Goal: Task Accomplishment & Management: Manage account settings

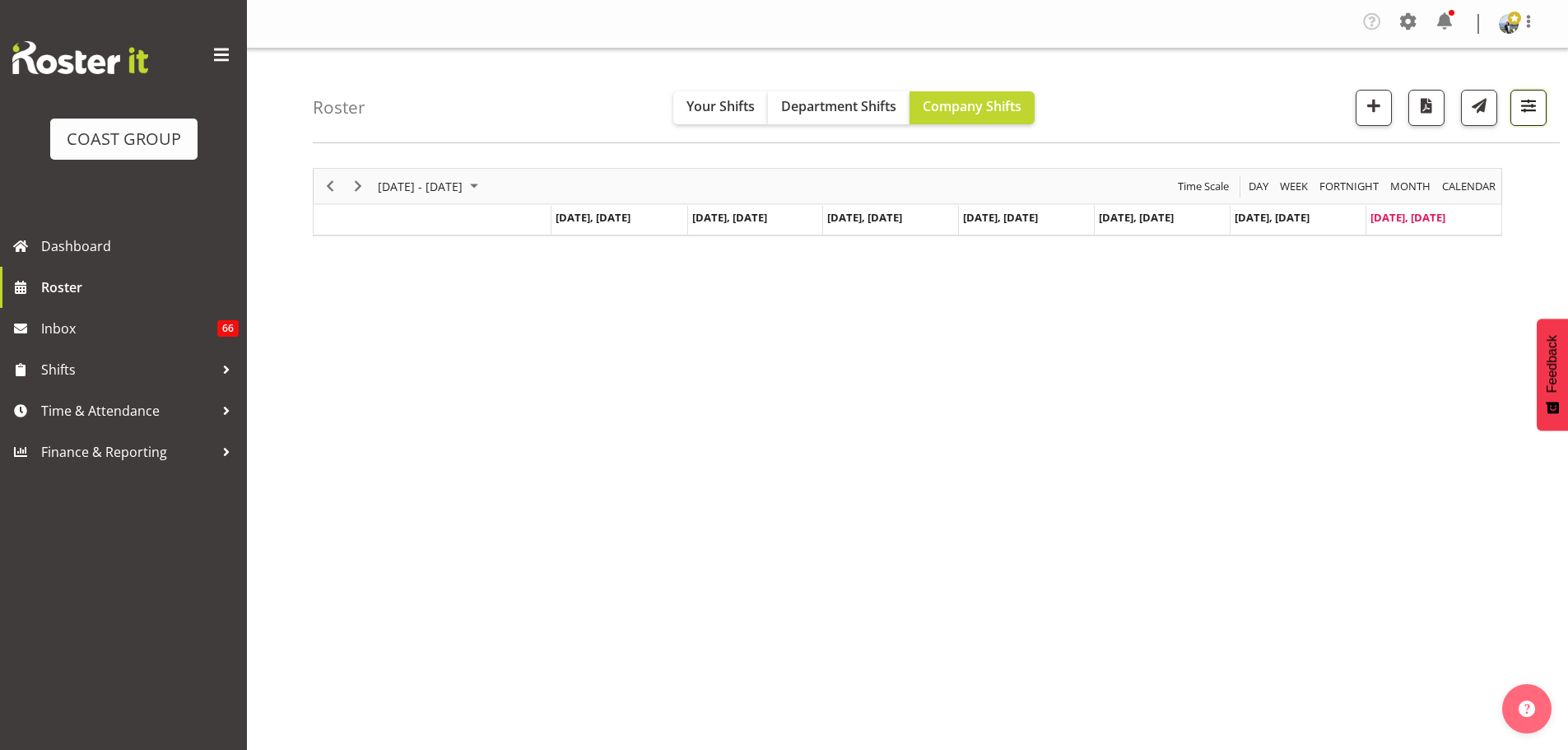
click at [1513, 108] on button "button" at bounding box center [1528, 108] width 36 height 36
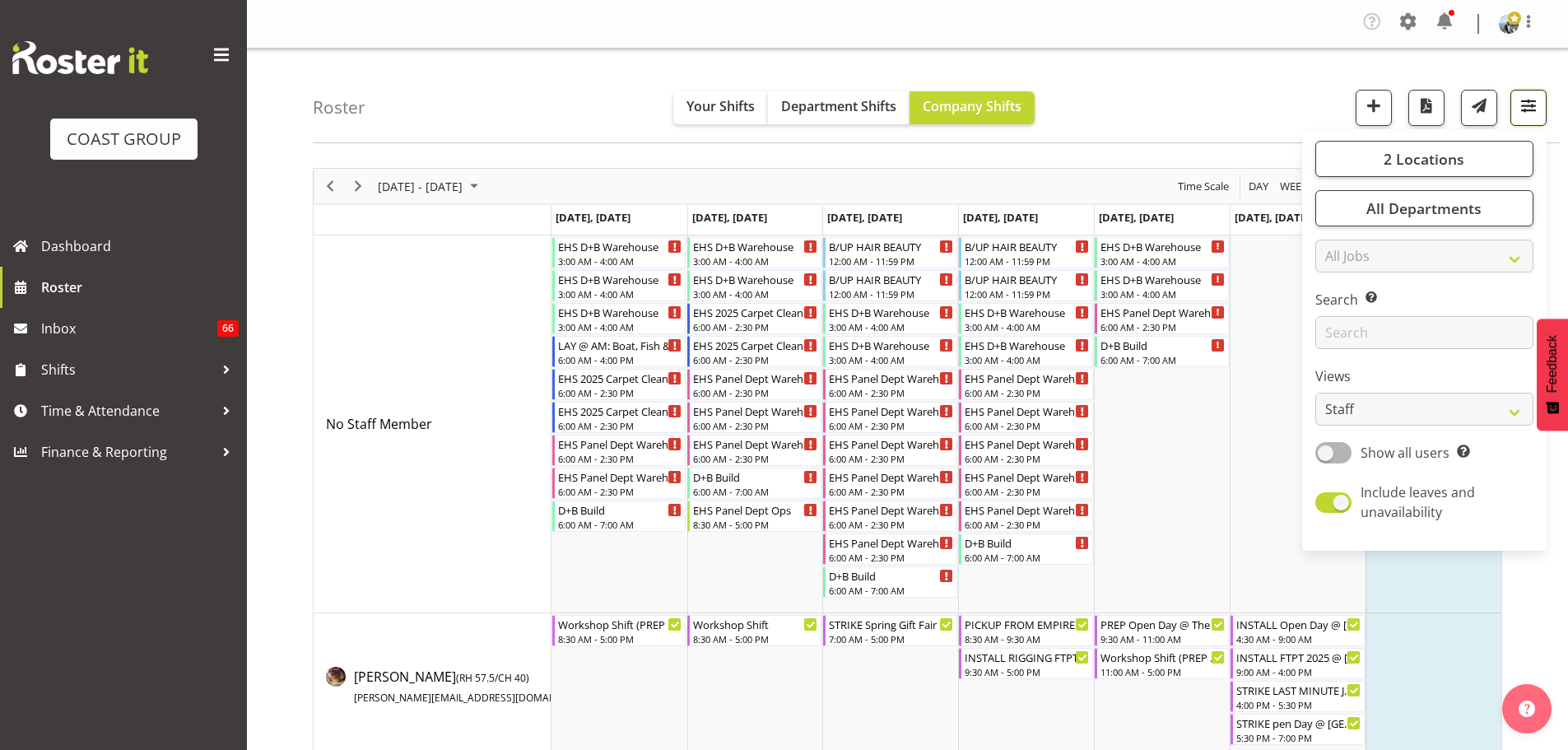
click at [1513, 108] on button "button" at bounding box center [1528, 108] width 36 height 36
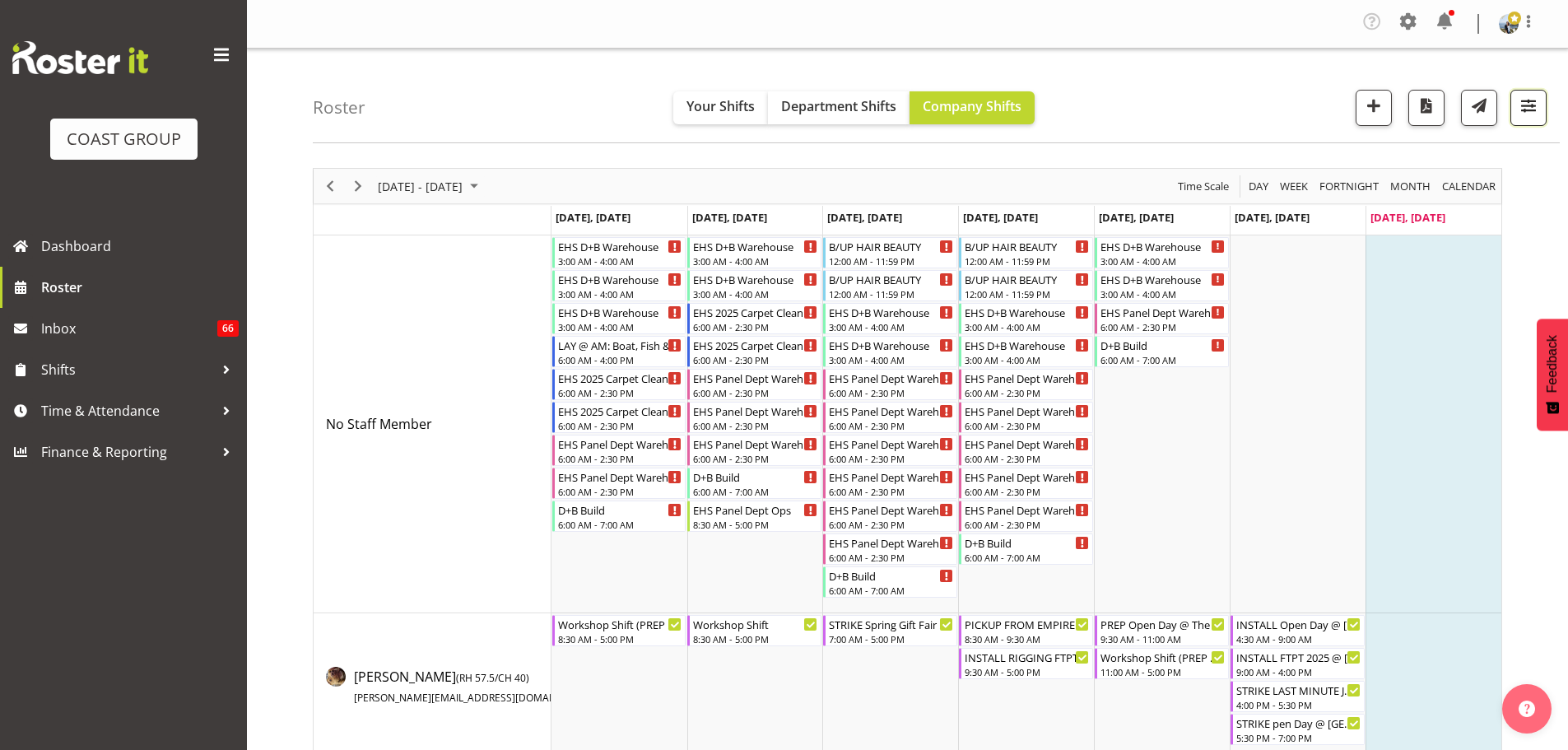
click at [1518, 121] on button "button" at bounding box center [1528, 108] width 36 height 36
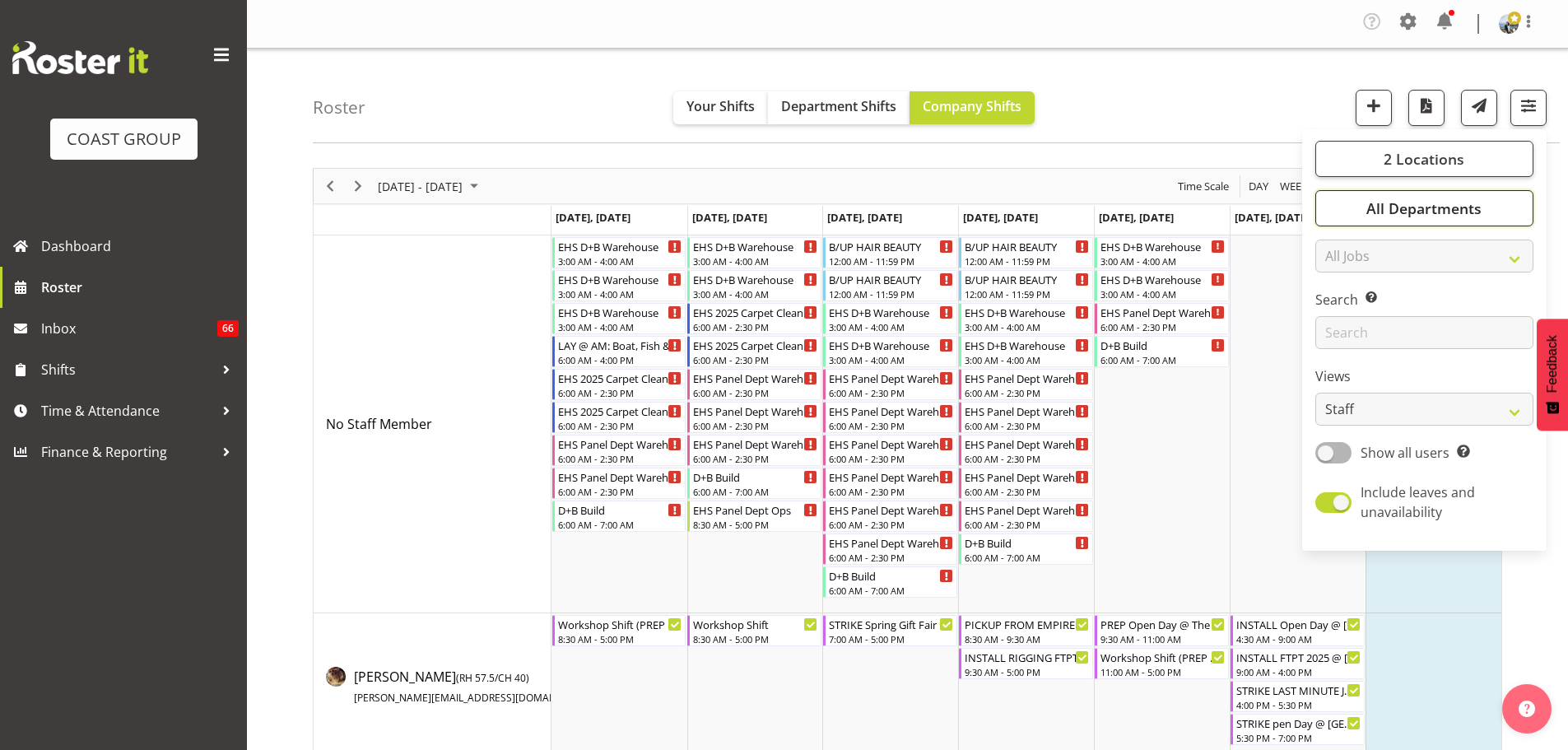
click at [1510, 197] on button "All Departments" at bounding box center [1424, 208] width 218 height 36
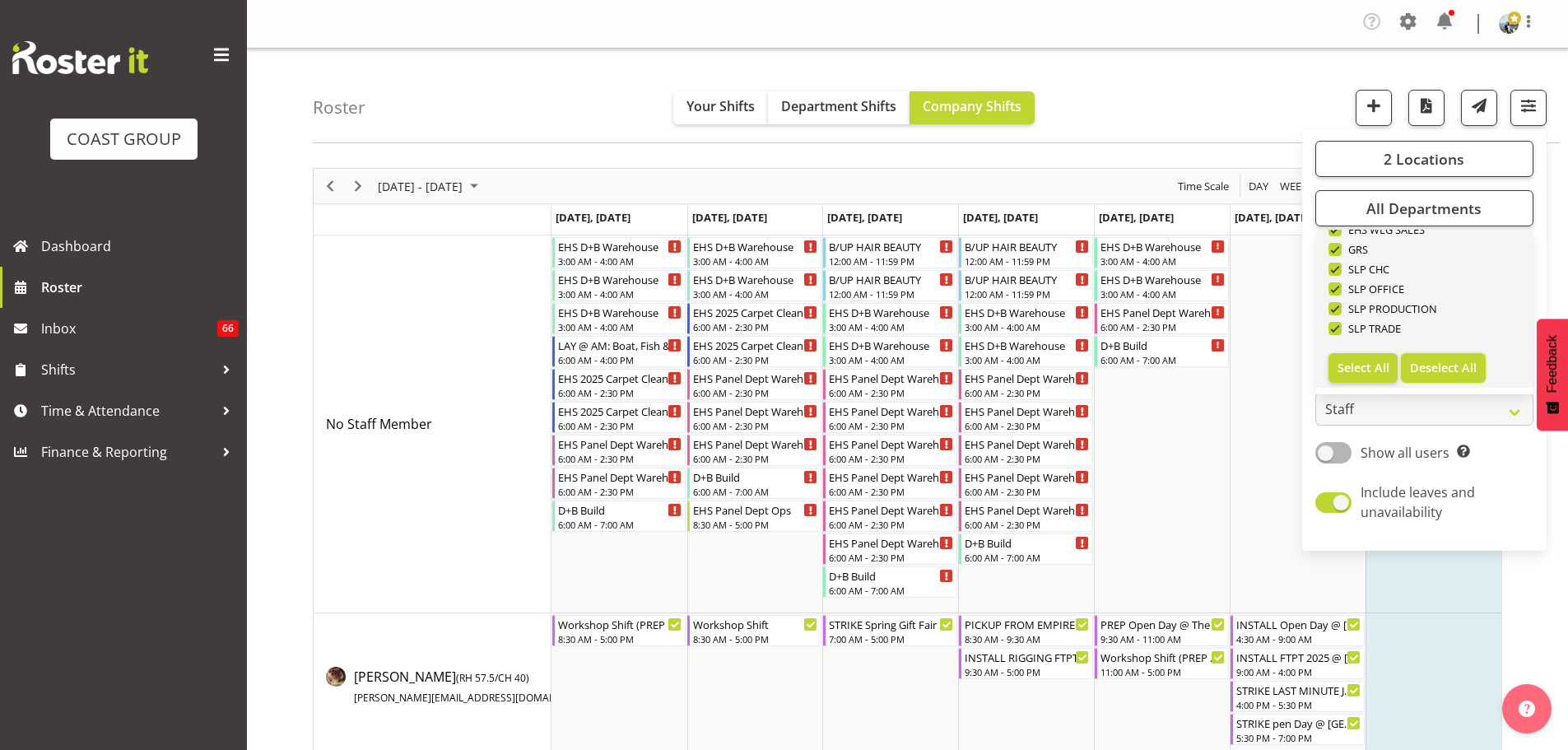
click at [1456, 376] on button "Deselect All" at bounding box center [1443, 367] width 85 height 29
checkbox input "false"
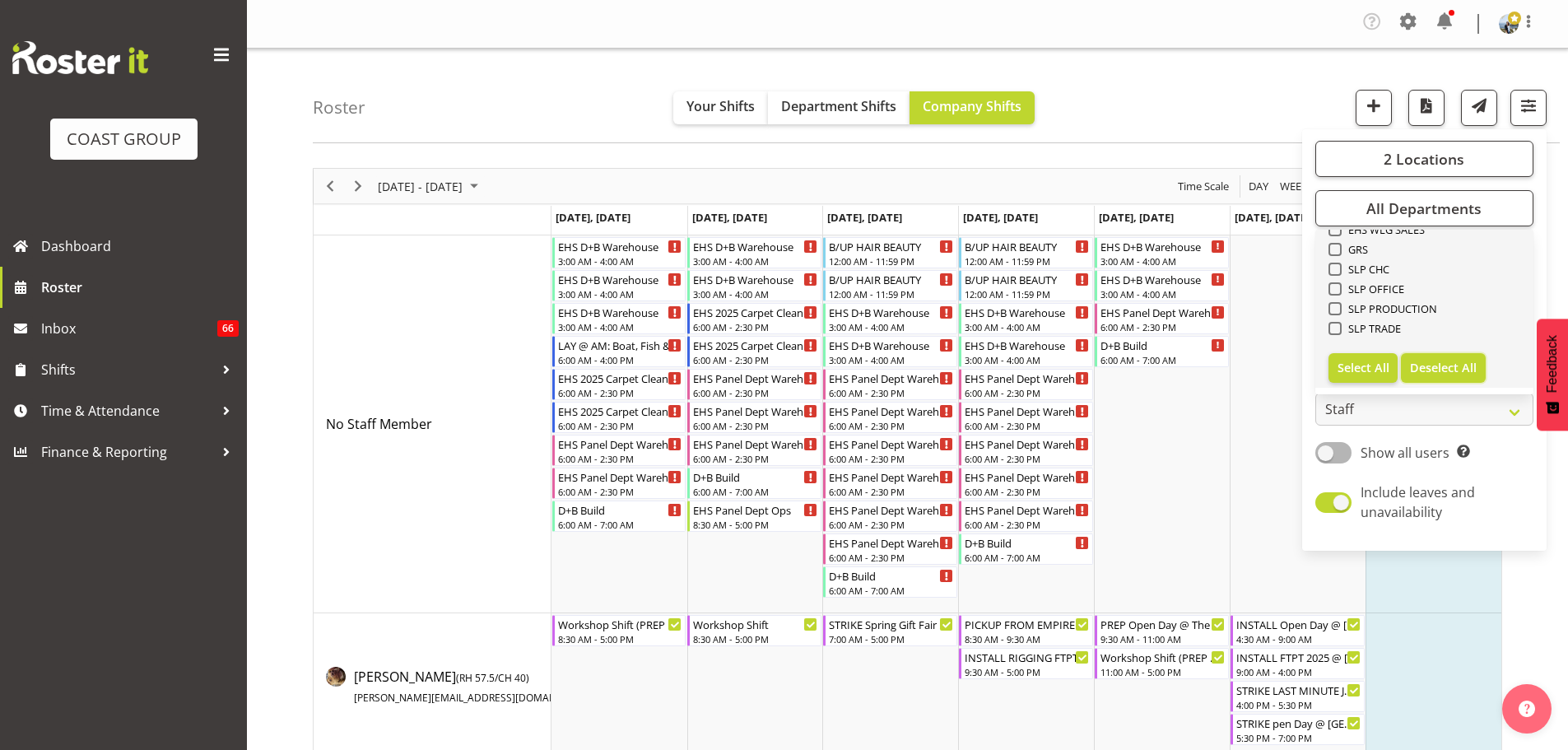
checkbox input "false"
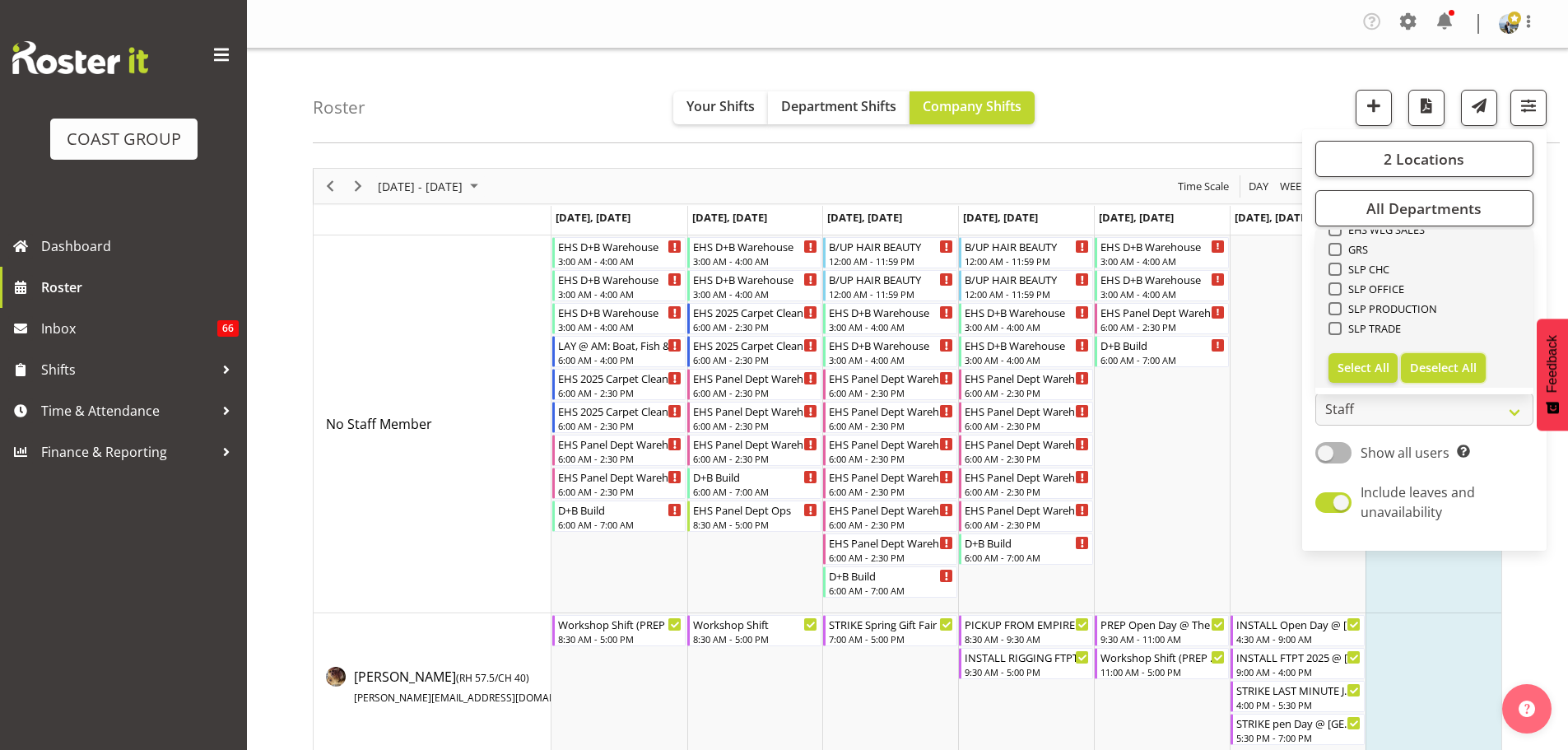
checkbox input "false"
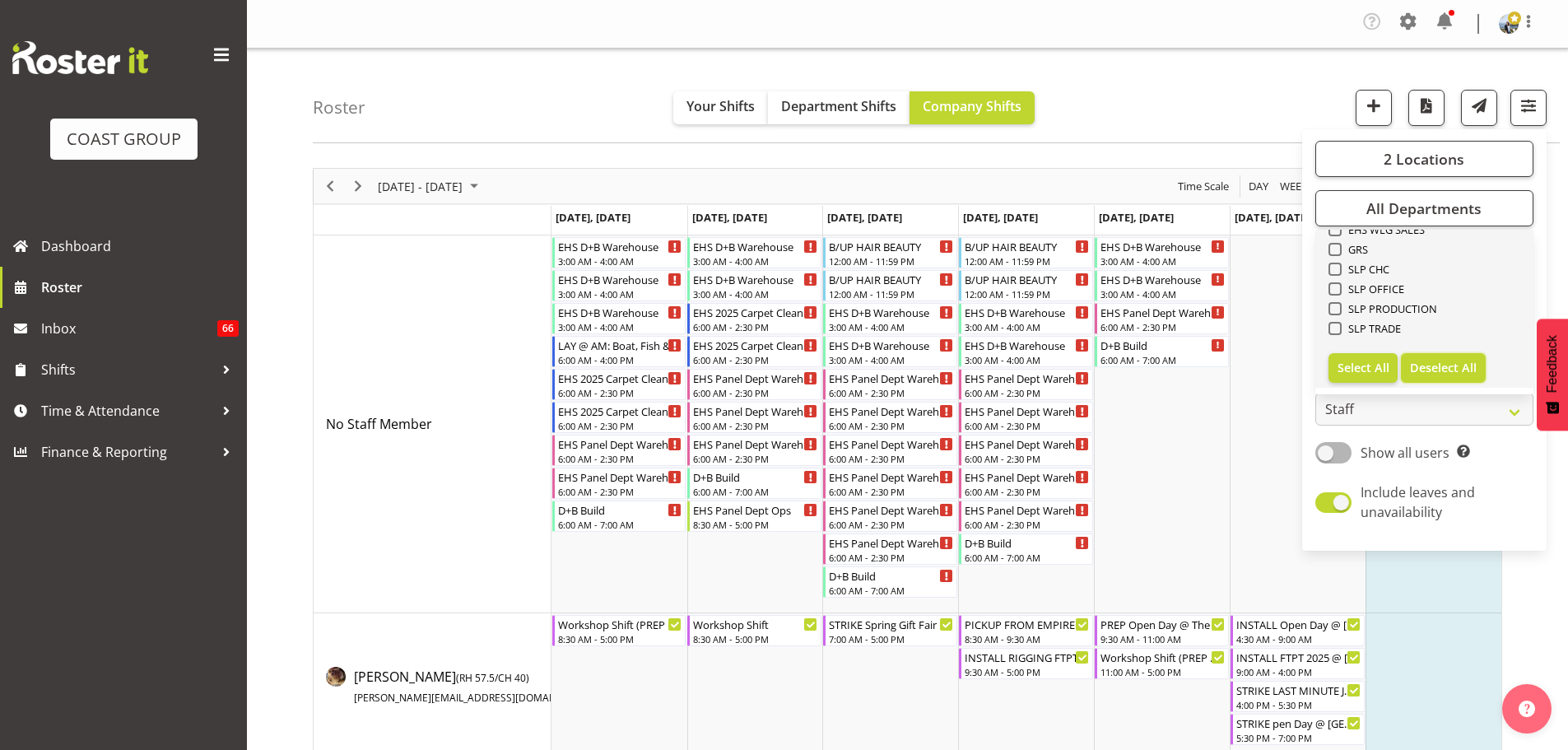
checkbox input "false"
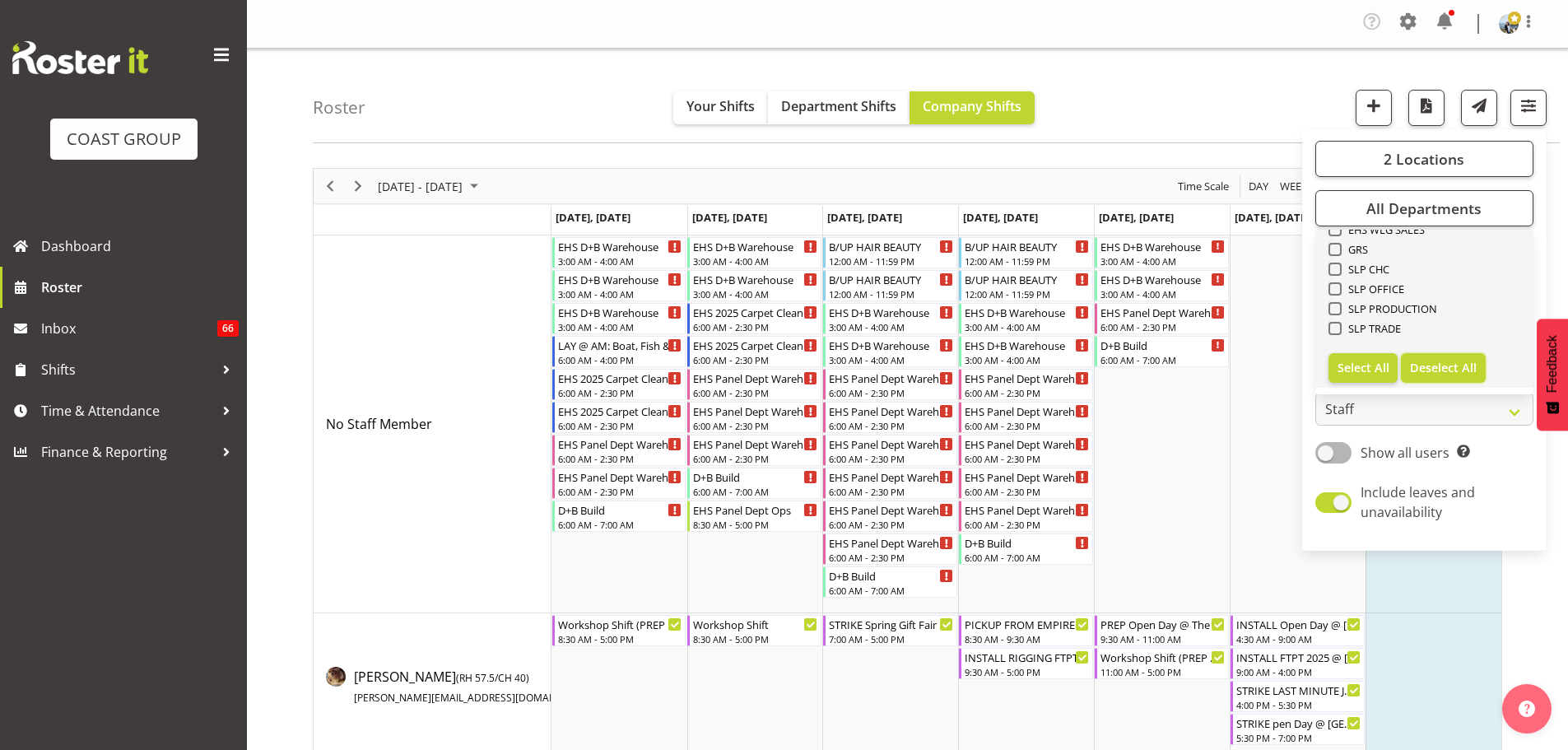
checkbox input "false"
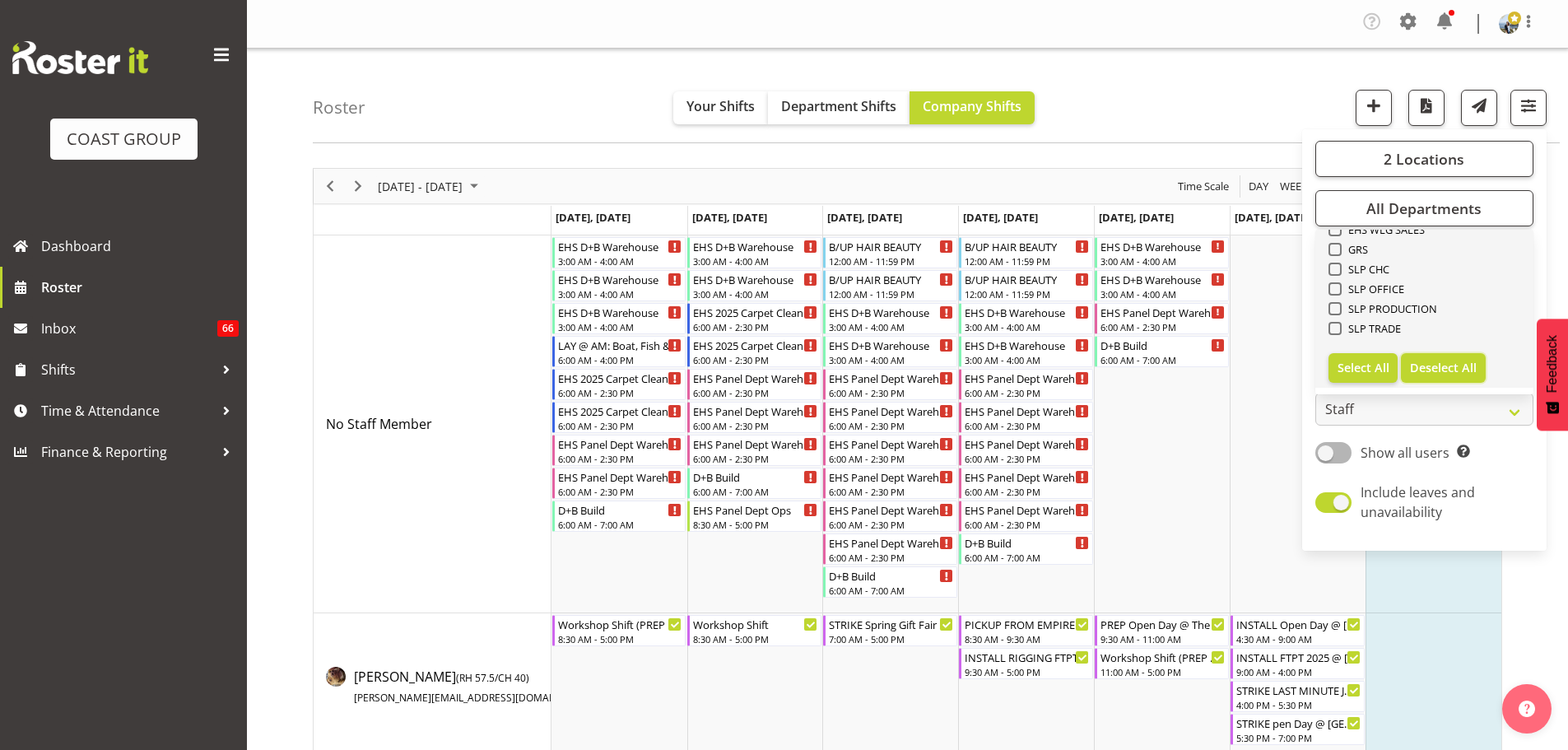
checkbox input "false"
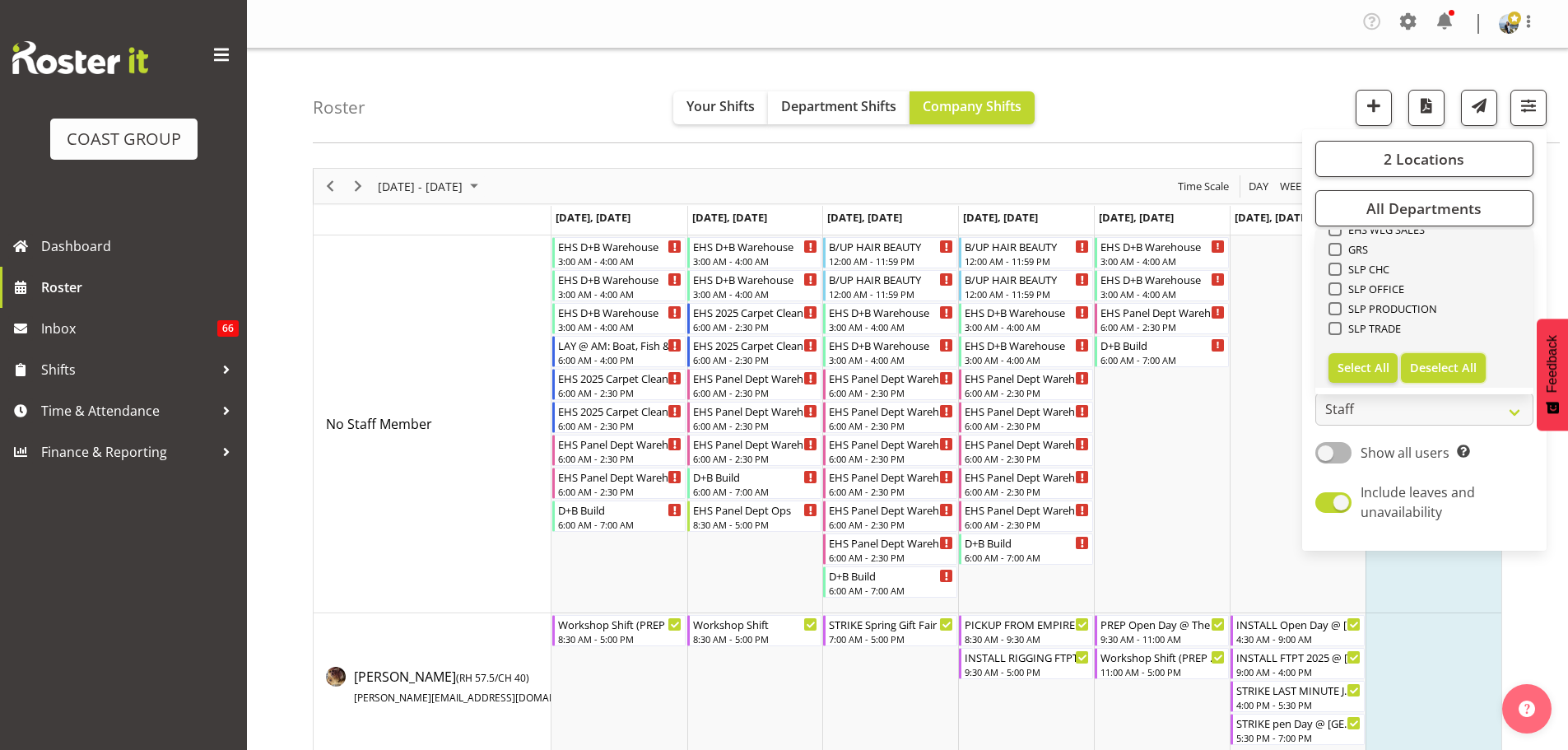
checkbox input "false"
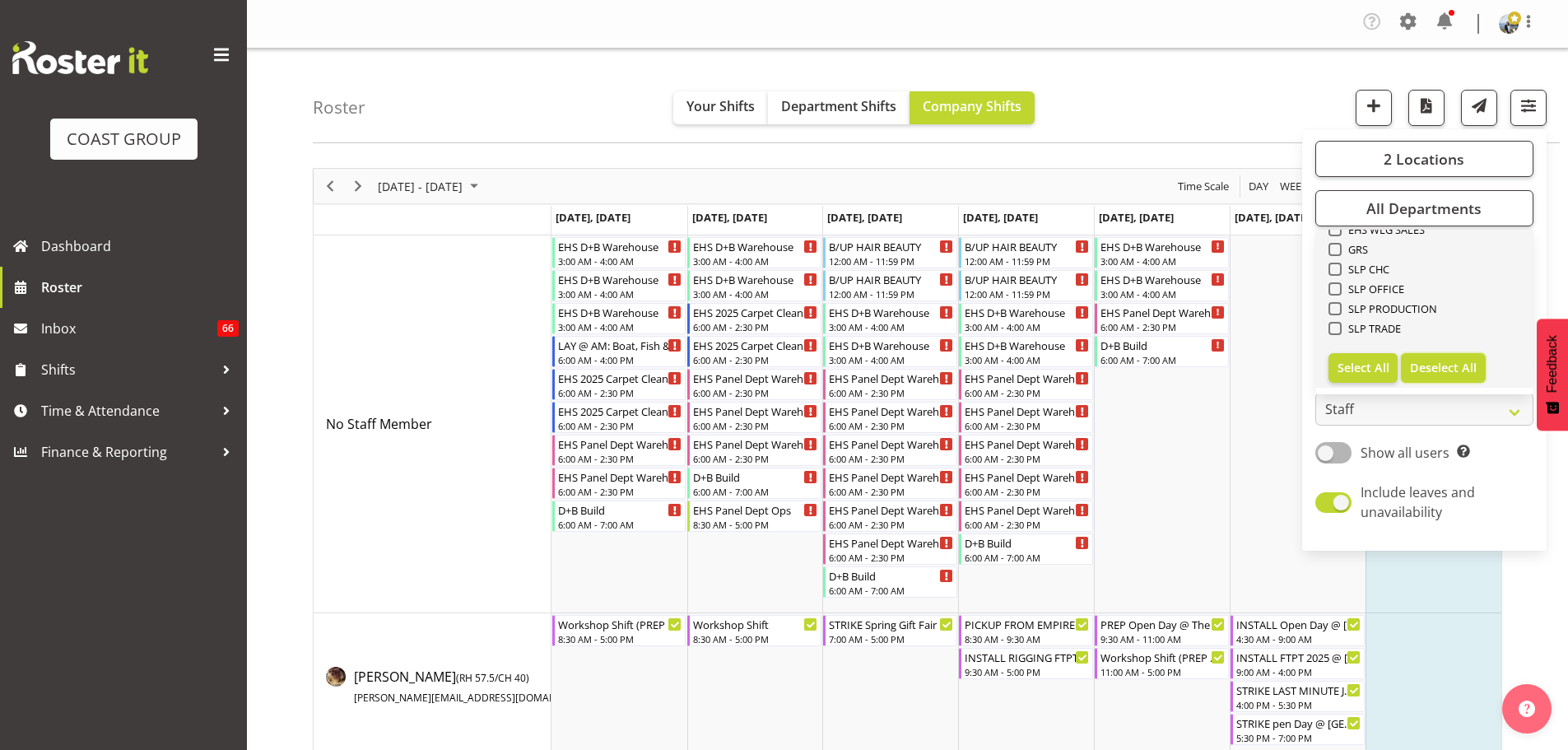
checkbox input "false"
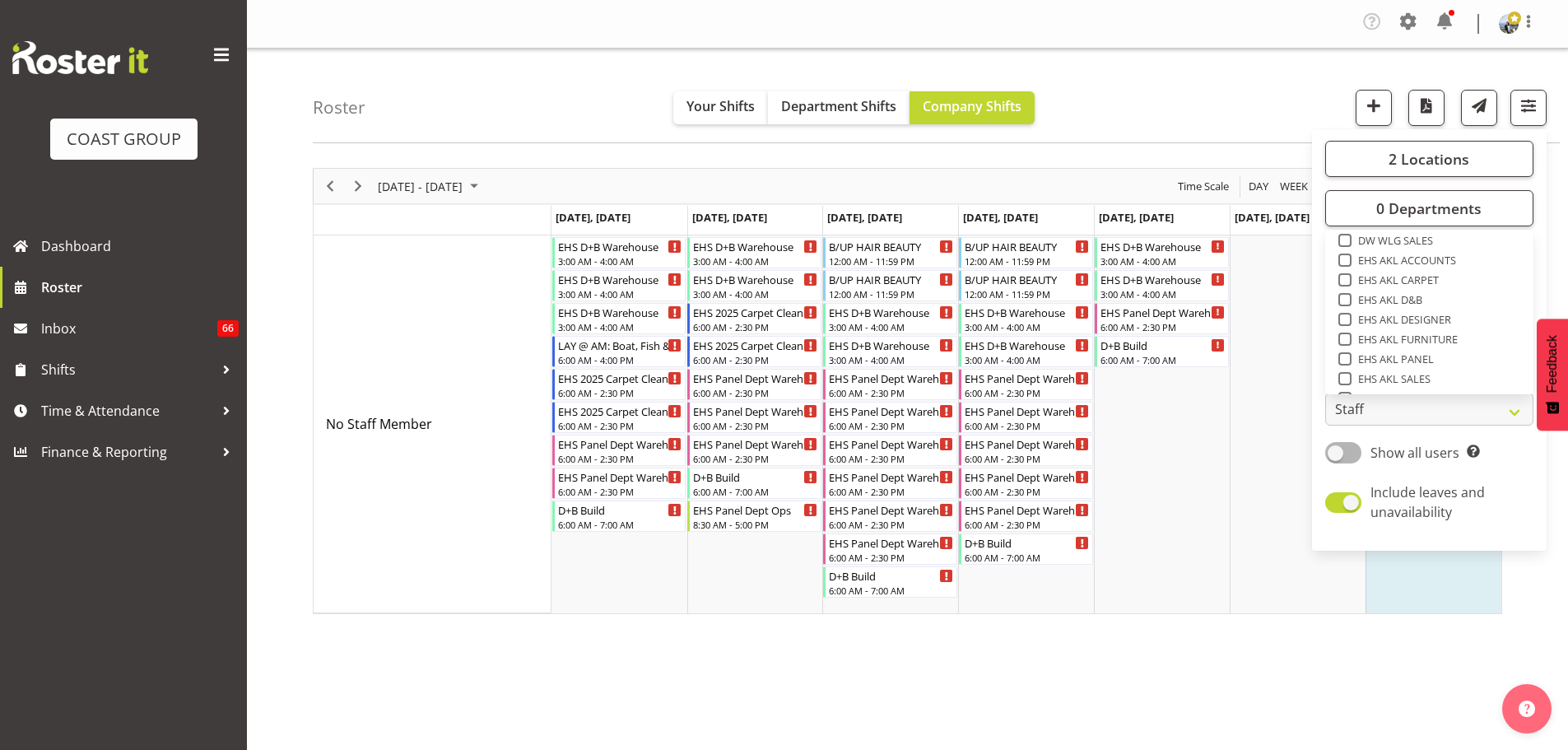
scroll to position [355, 0]
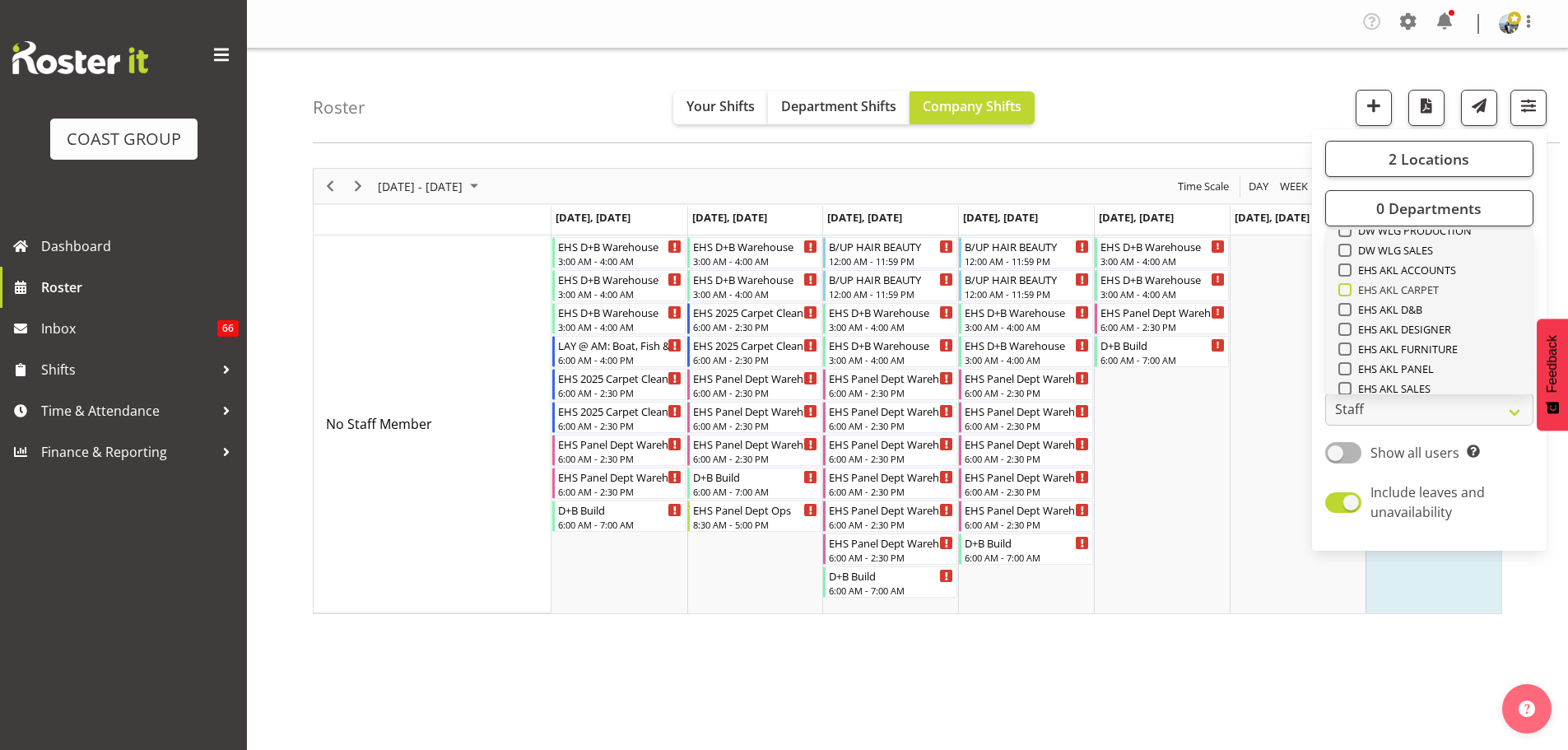
click at [1393, 289] on span "EHS AKL CARPET" at bounding box center [1394, 290] width 88 height 13
click at [1349, 289] on input "EHS AKL CARPET" at bounding box center [1342, 290] width 10 height 10
checkbox input "true"
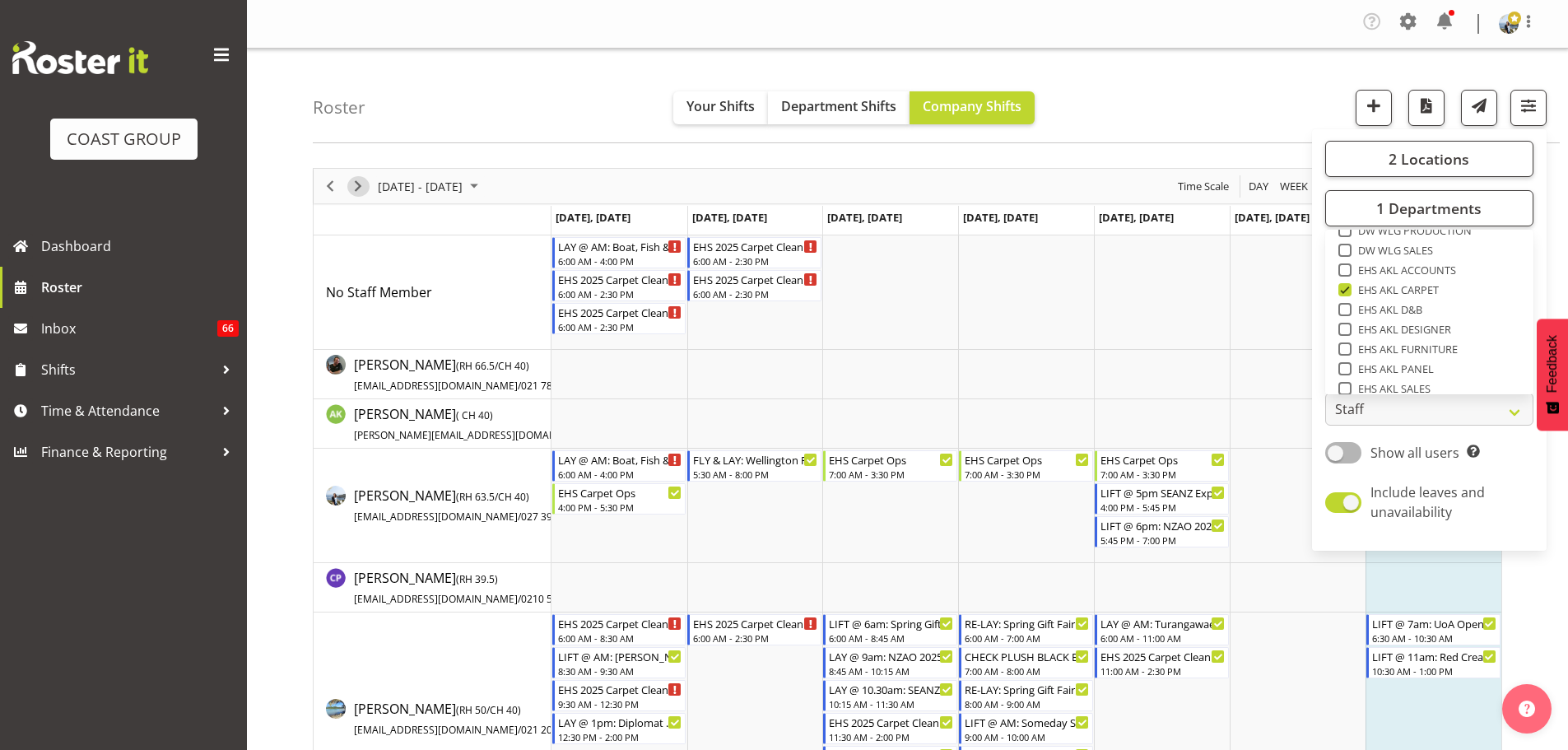
click at [358, 187] on span "Next" at bounding box center [358, 187] width 20 height 21
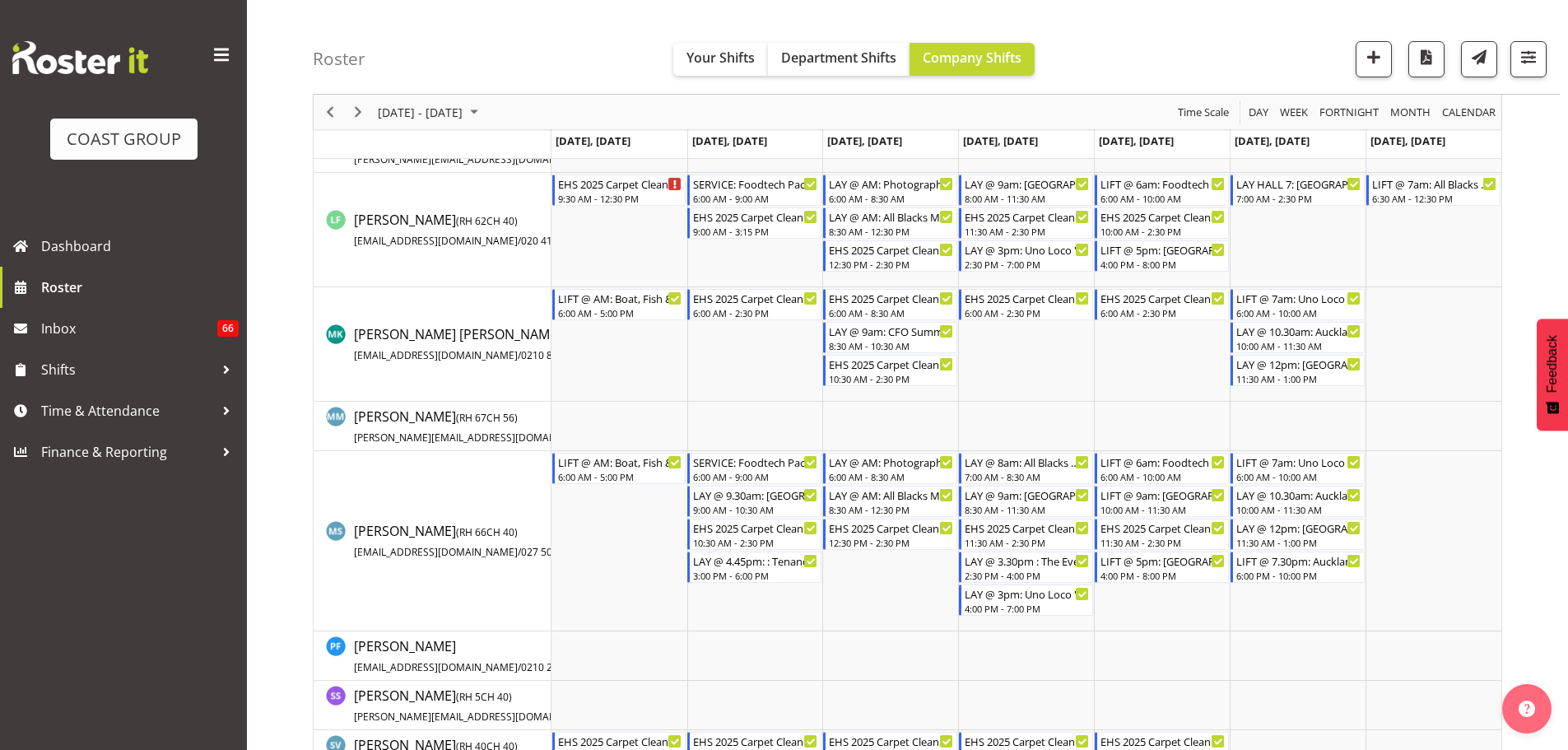
scroll to position [1095, 0]
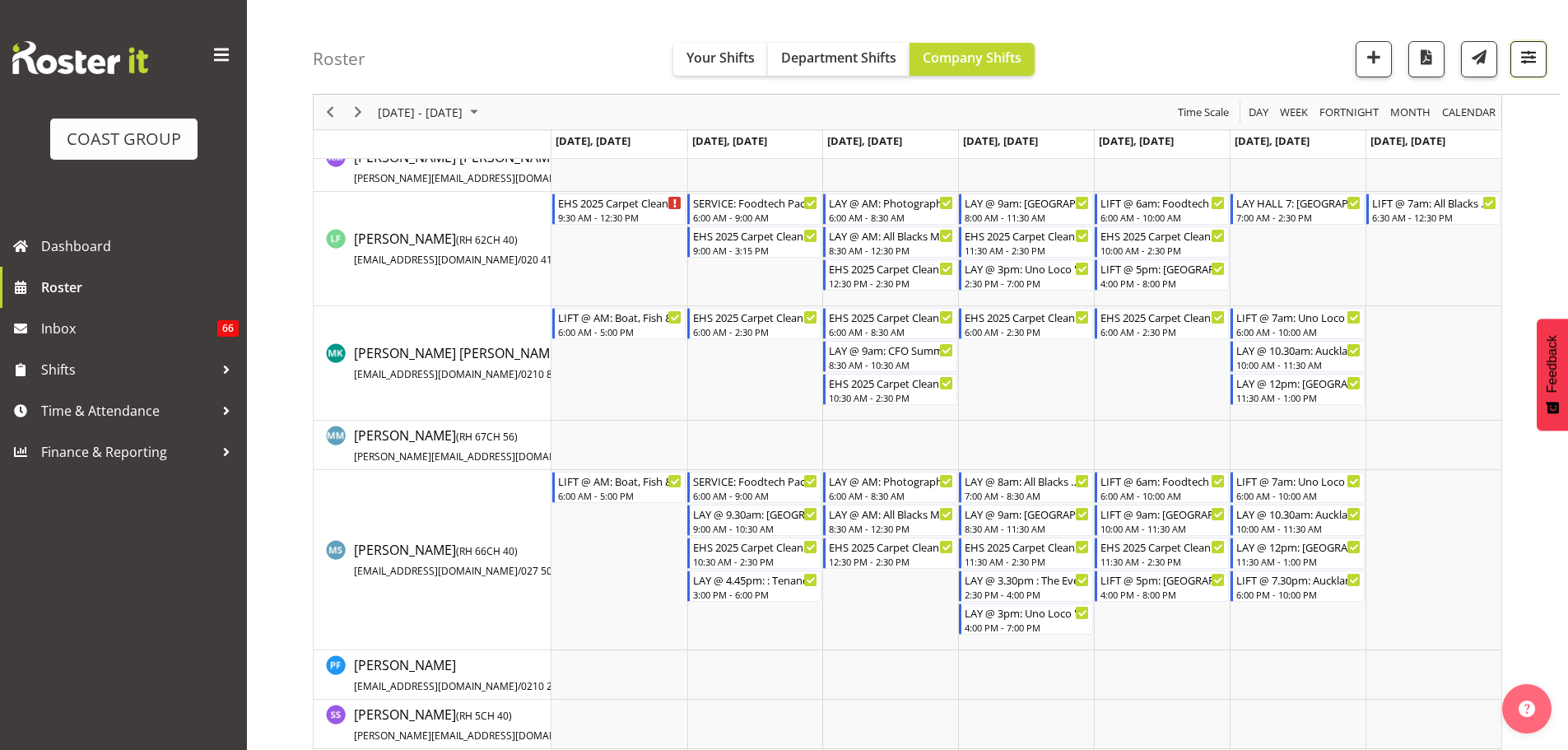
click at [1520, 71] on button "button" at bounding box center [1528, 60] width 36 height 36
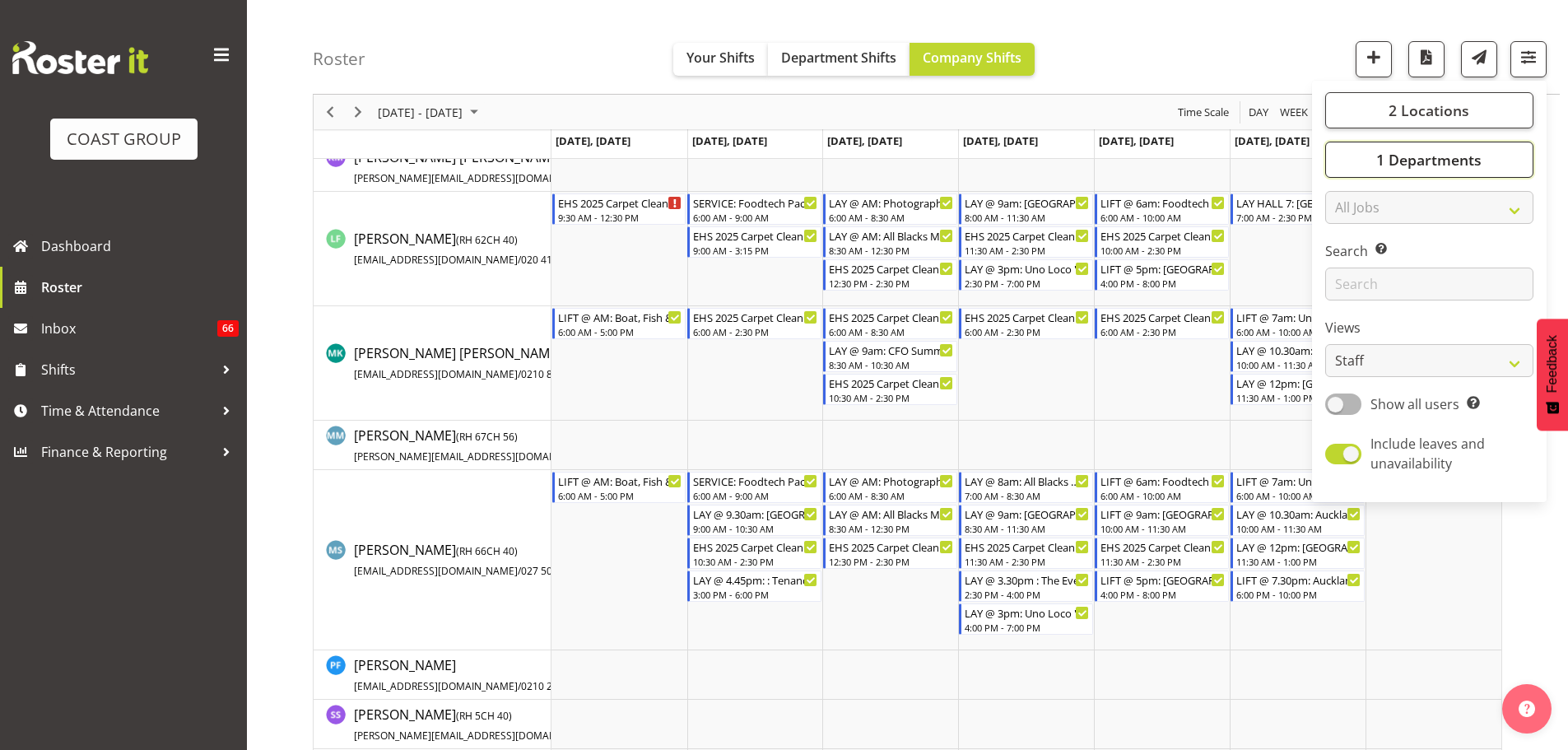
click at [1409, 155] on span "1 Departments" at bounding box center [1429, 160] width 106 height 20
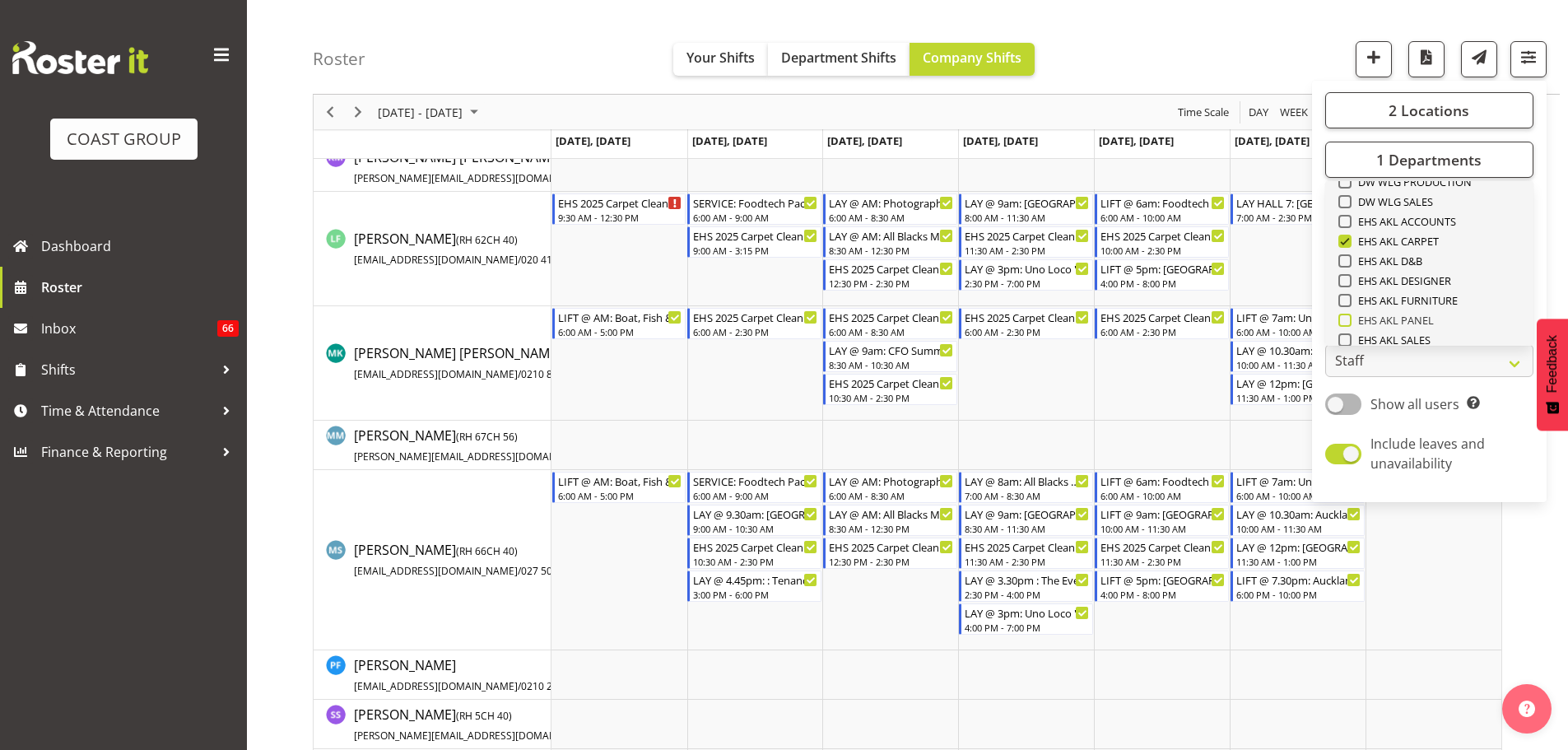
click at [1390, 317] on span "EHS AKL PANEL" at bounding box center [1392, 320] width 83 height 13
click at [1349, 317] on input "EHS AKL PANEL" at bounding box center [1342, 320] width 10 height 10
checkbox input "true"
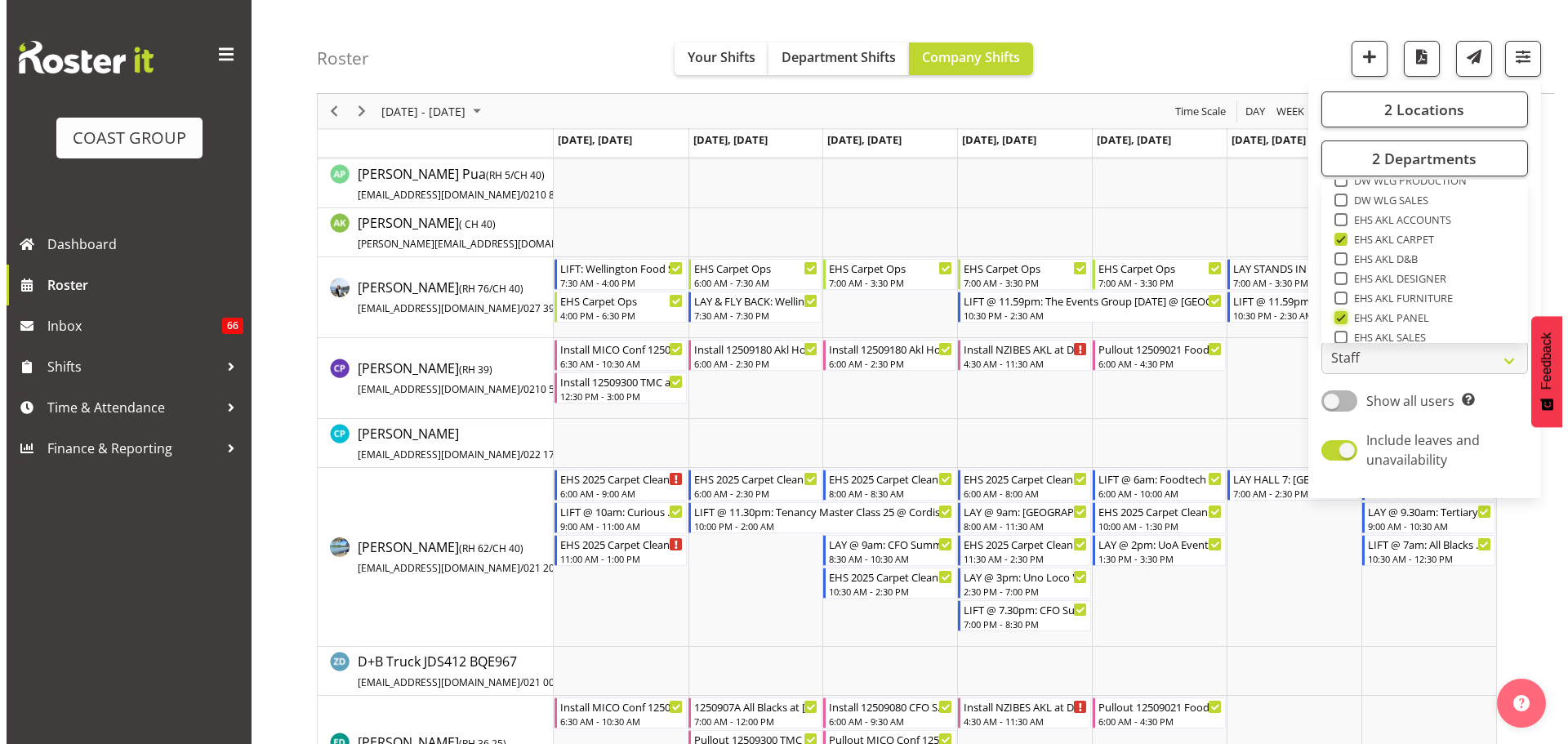
scroll to position [2321, 0]
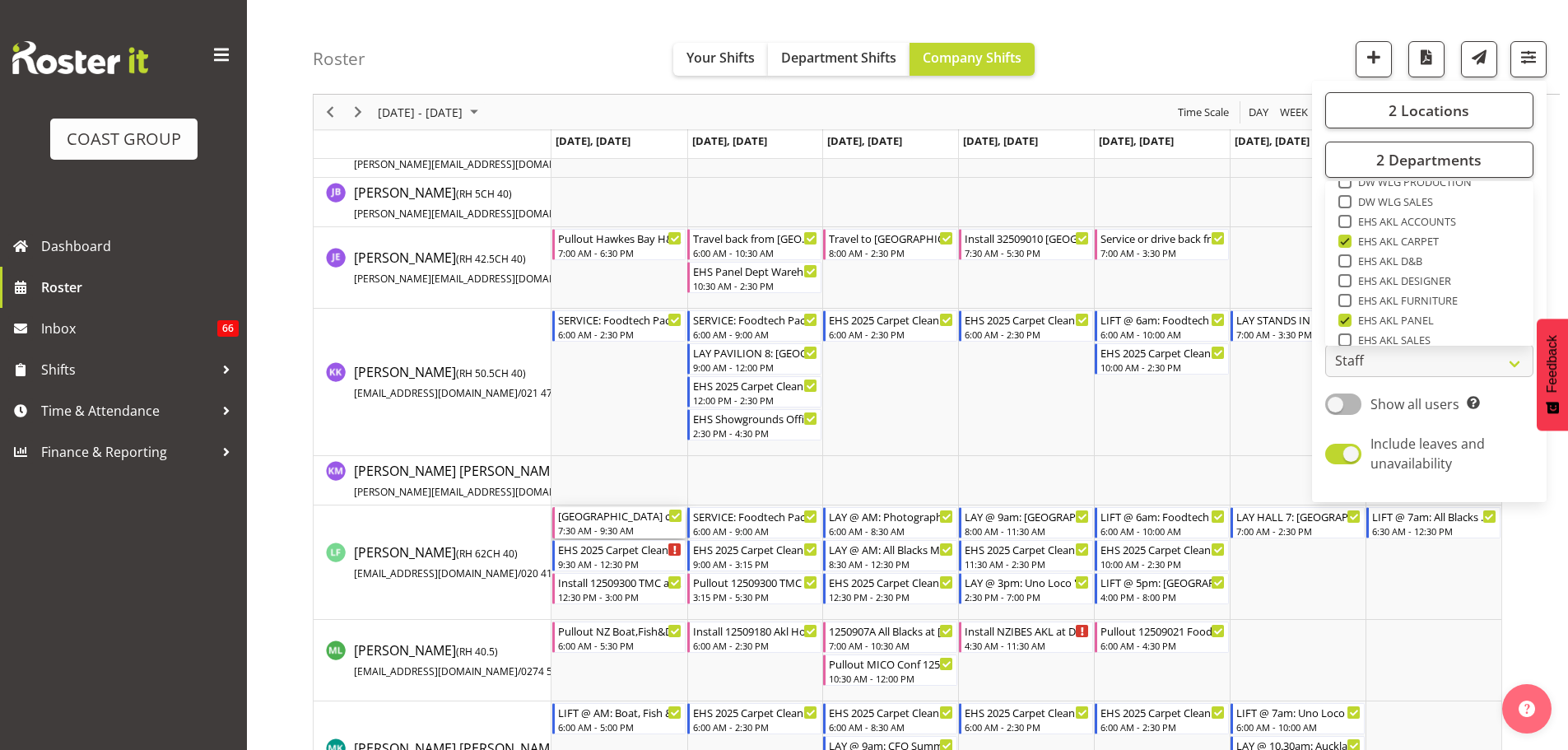
click at [632, 523] on div "[GEOGRAPHIC_DATA] casual. Out at 8am. 7:30 AM - 9:30 AM" at bounding box center [620, 522] width 126 height 31
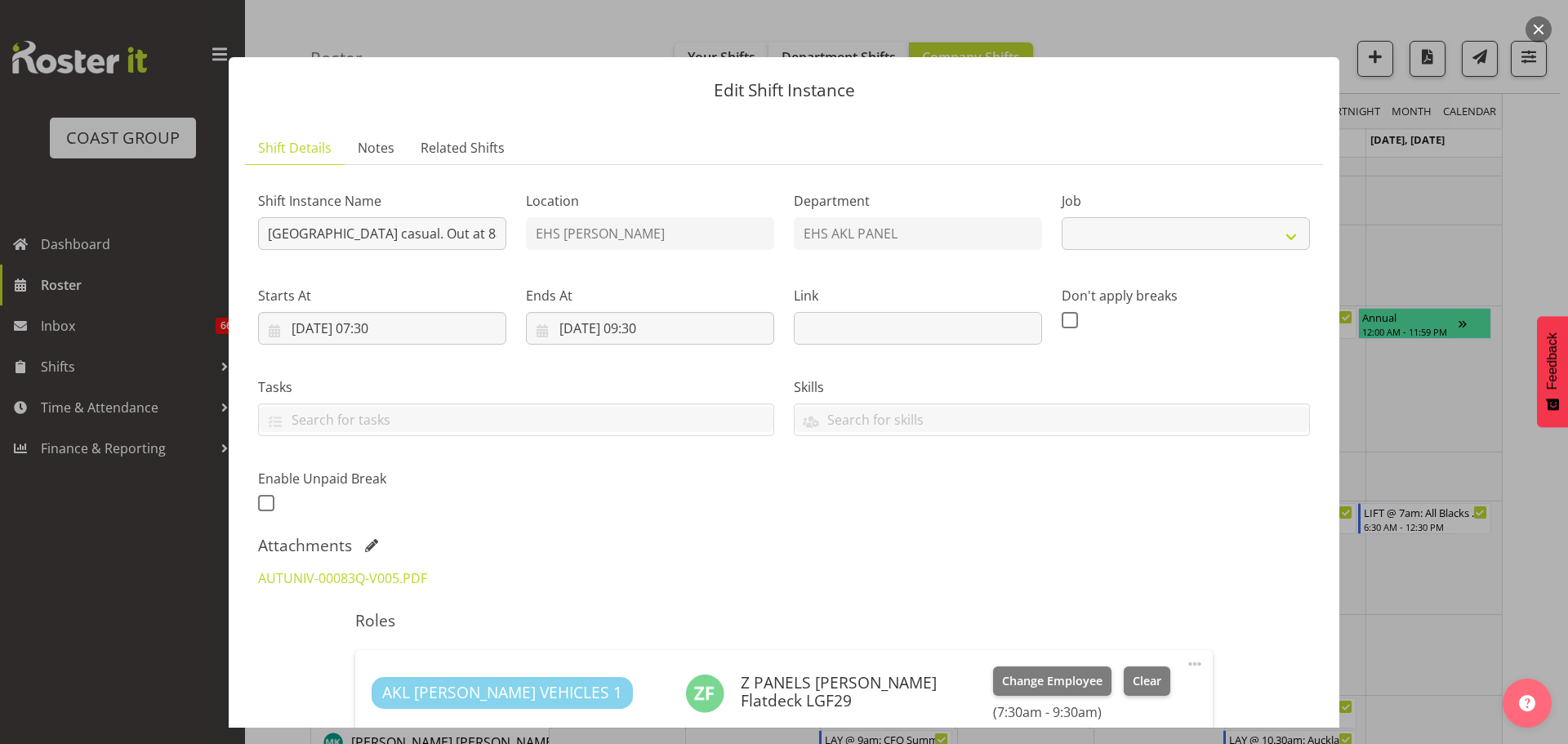
select select "8652"
click at [471, 238] on input "[GEOGRAPHIC_DATA] casual. Out at 8am." at bounding box center [381, 233] width 248 height 33
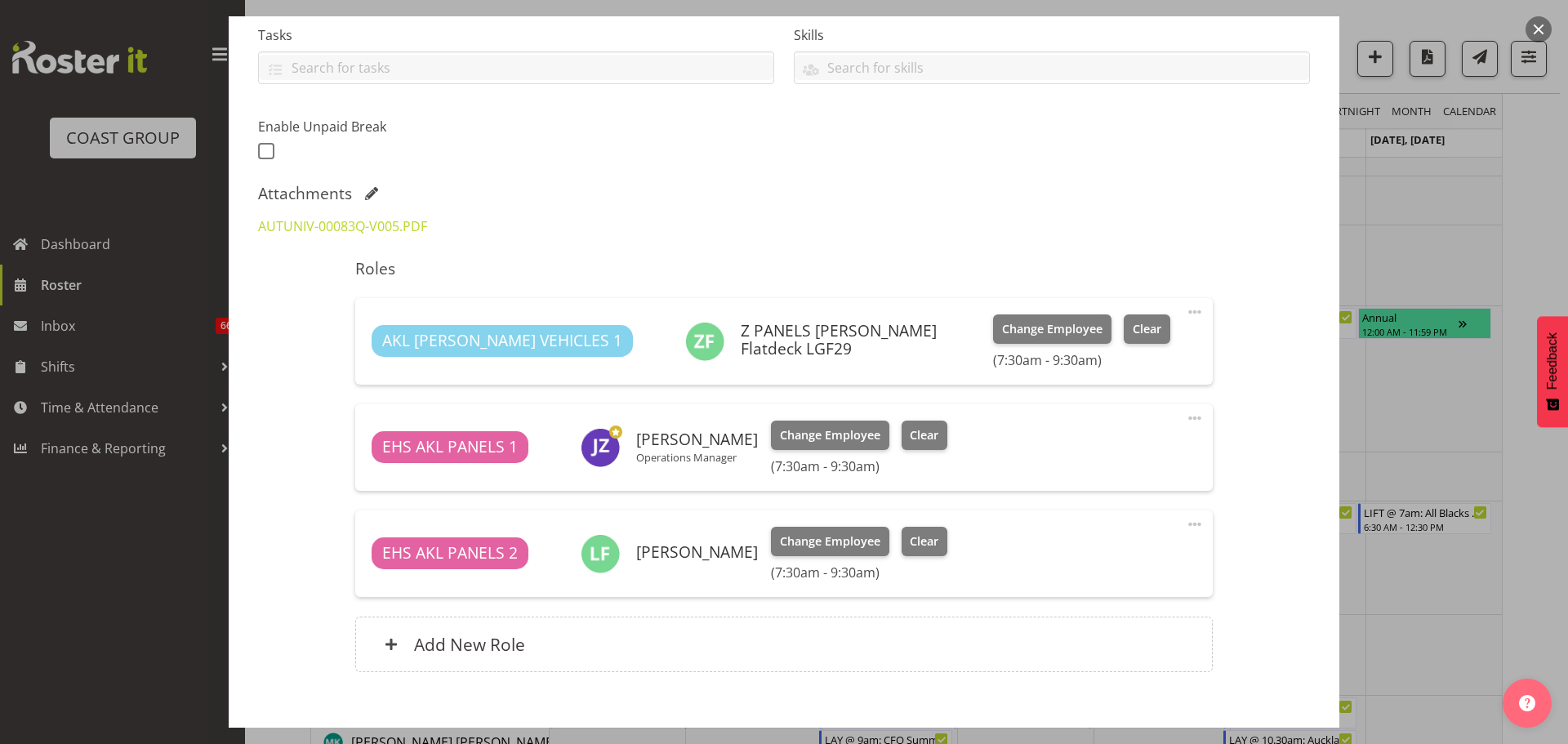
scroll to position [356, 0]
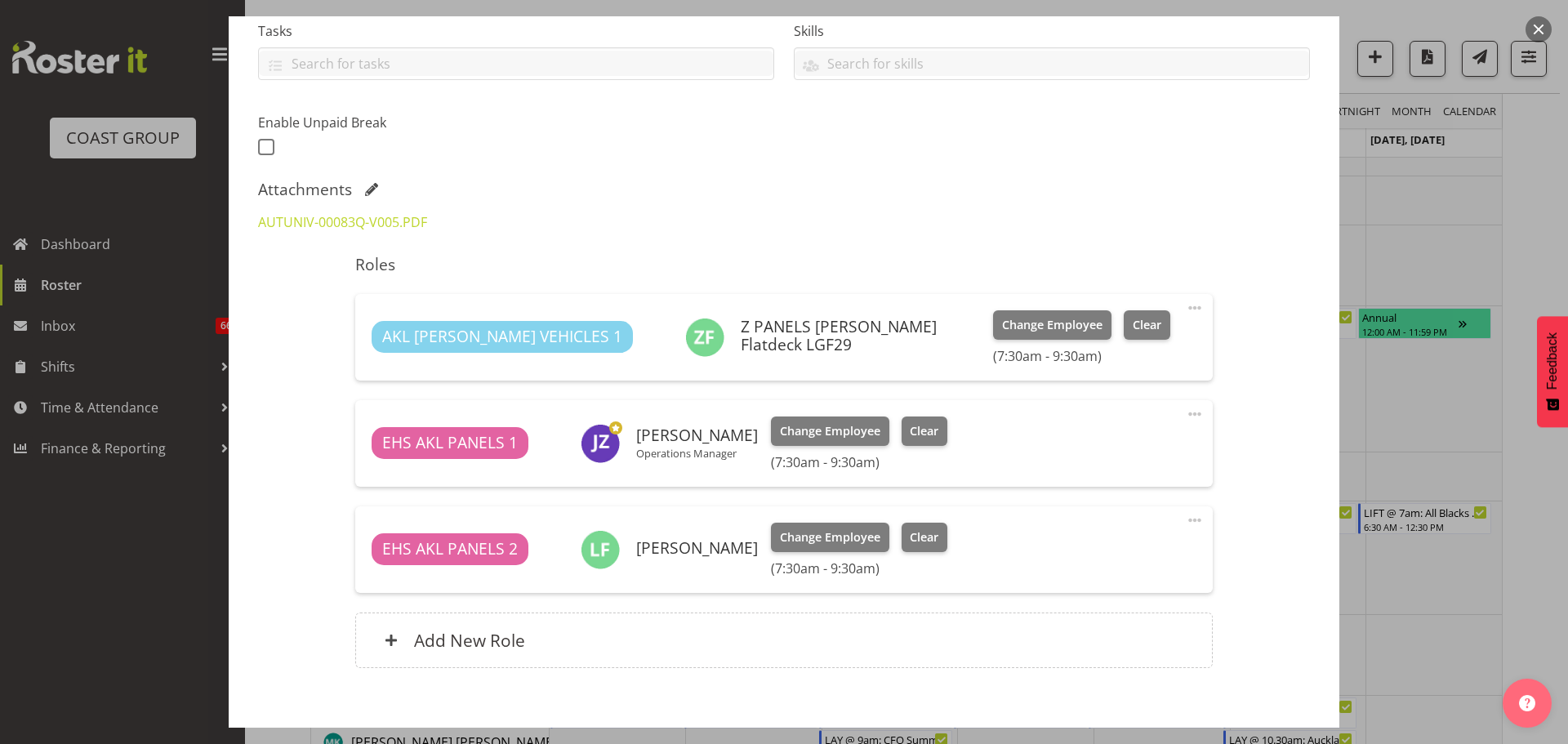
click at [1555, 598] on div at bounding box center [784, 372] width 1568 height 744
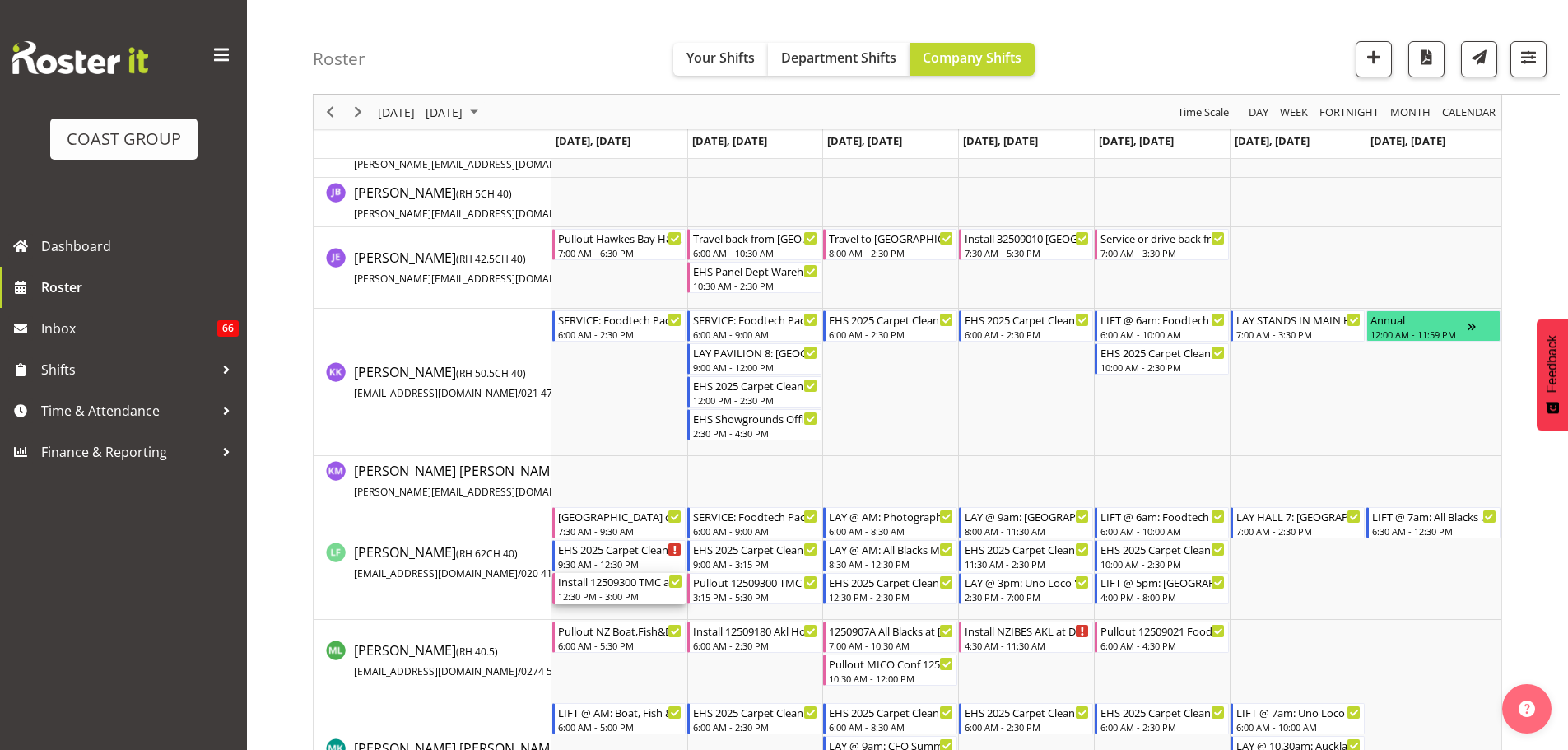
click at [621, 580] on div "Install 12509300 TMC at [GEOGRAPHIC_DATA]. In at 1pm." at bounding box center [620, 581] width 126 height 16
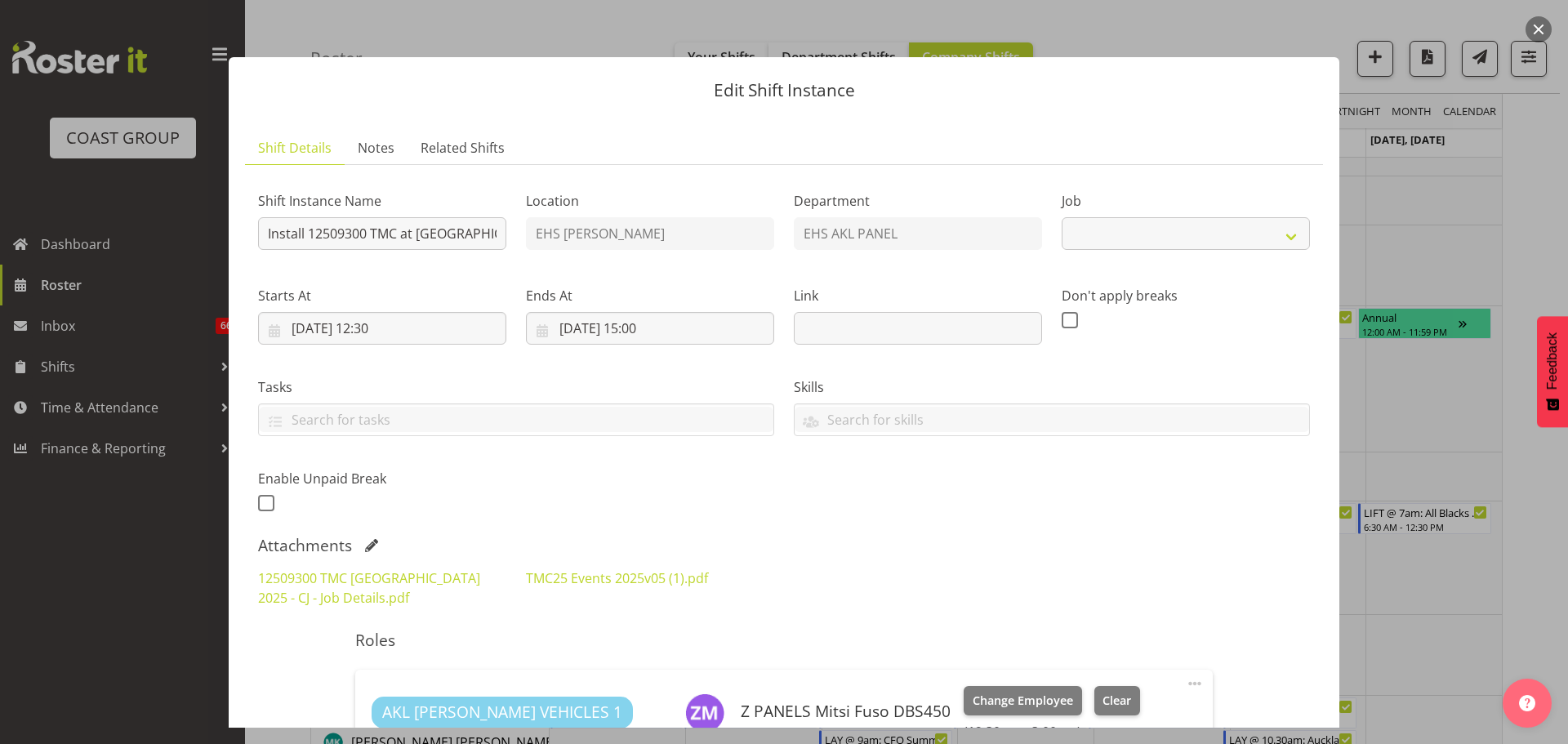
select select "10396"
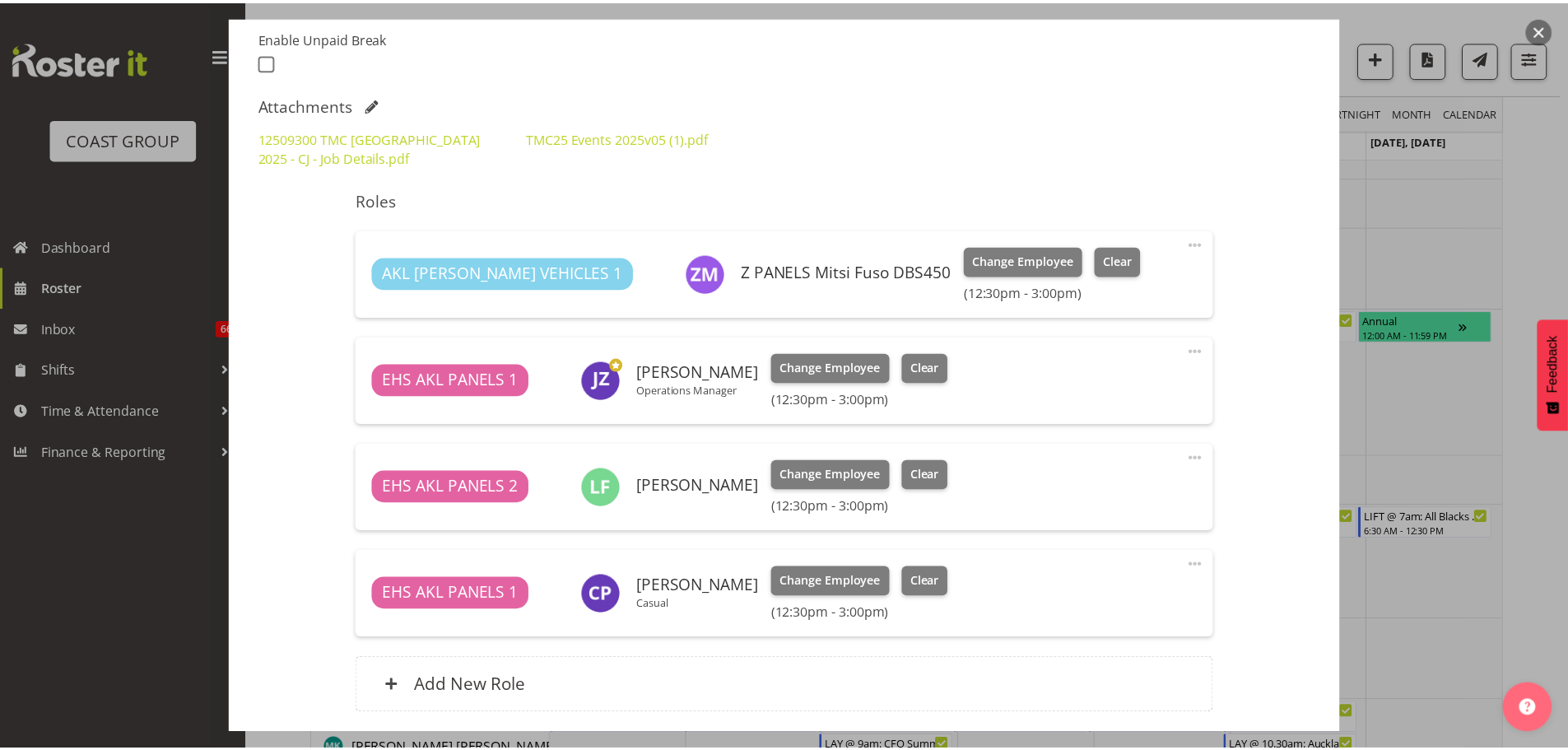
scroll to position [443, 0]
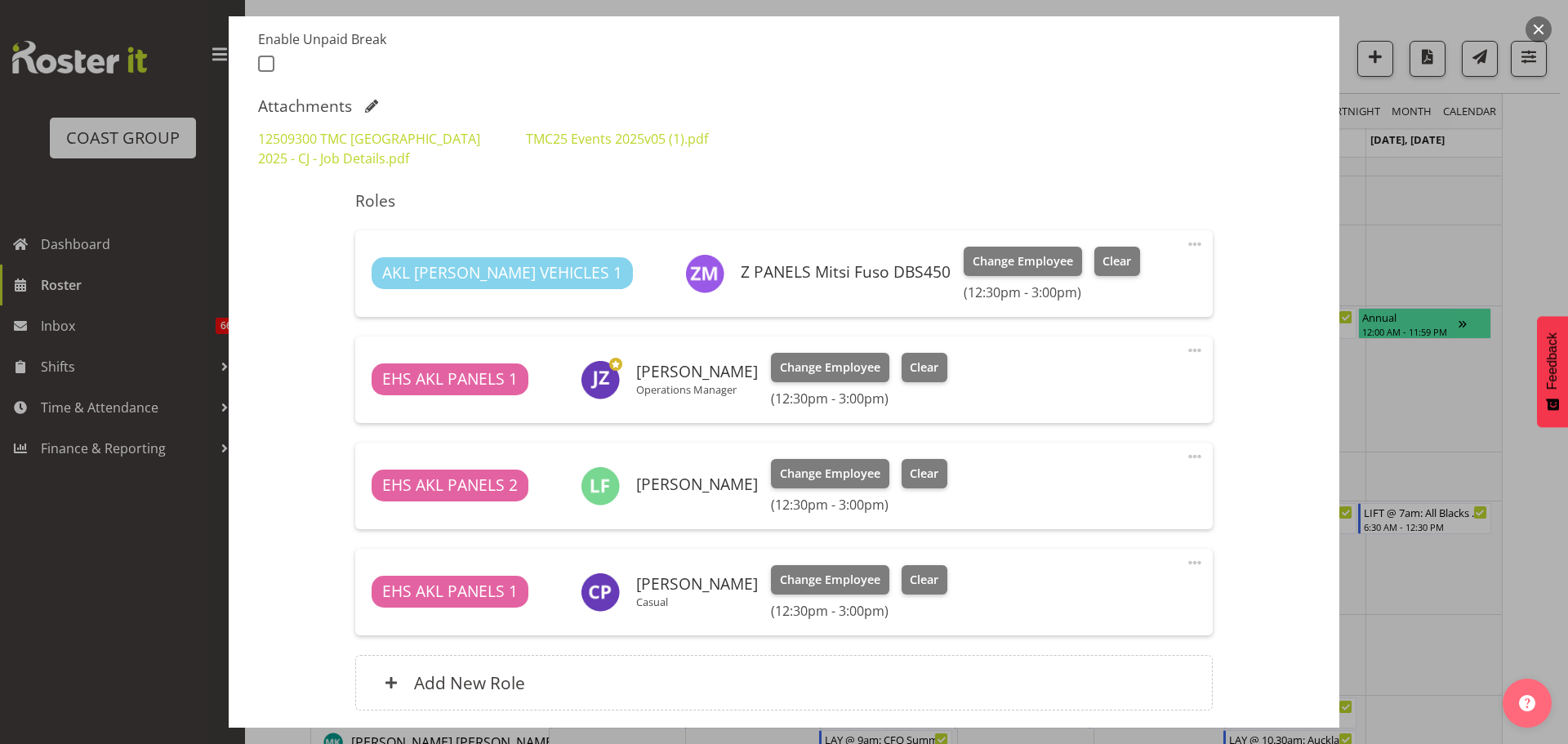
click at [1531, 509] on div at bounding box center [784, 372] width 1568 height 744
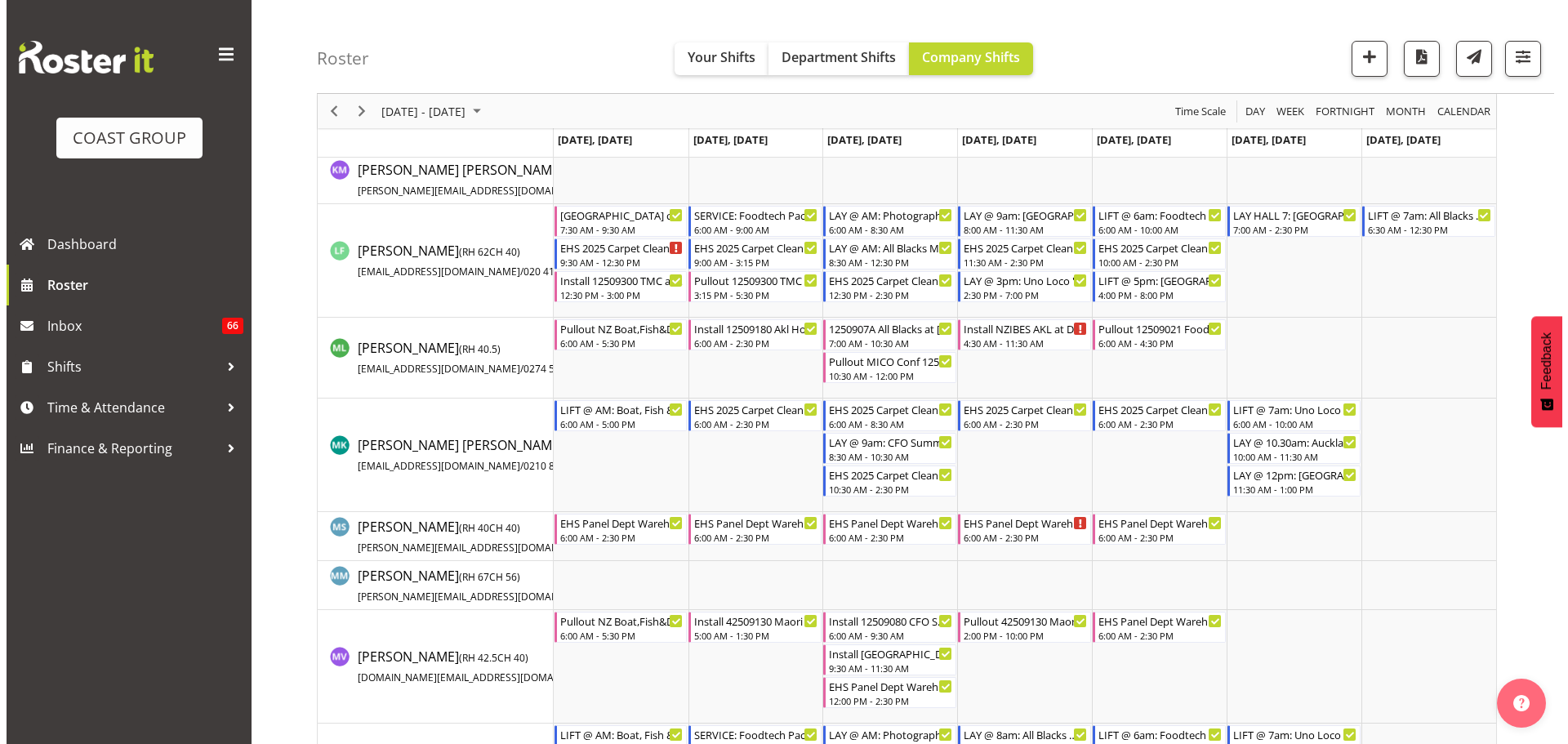
scroll to position [2626, 0]
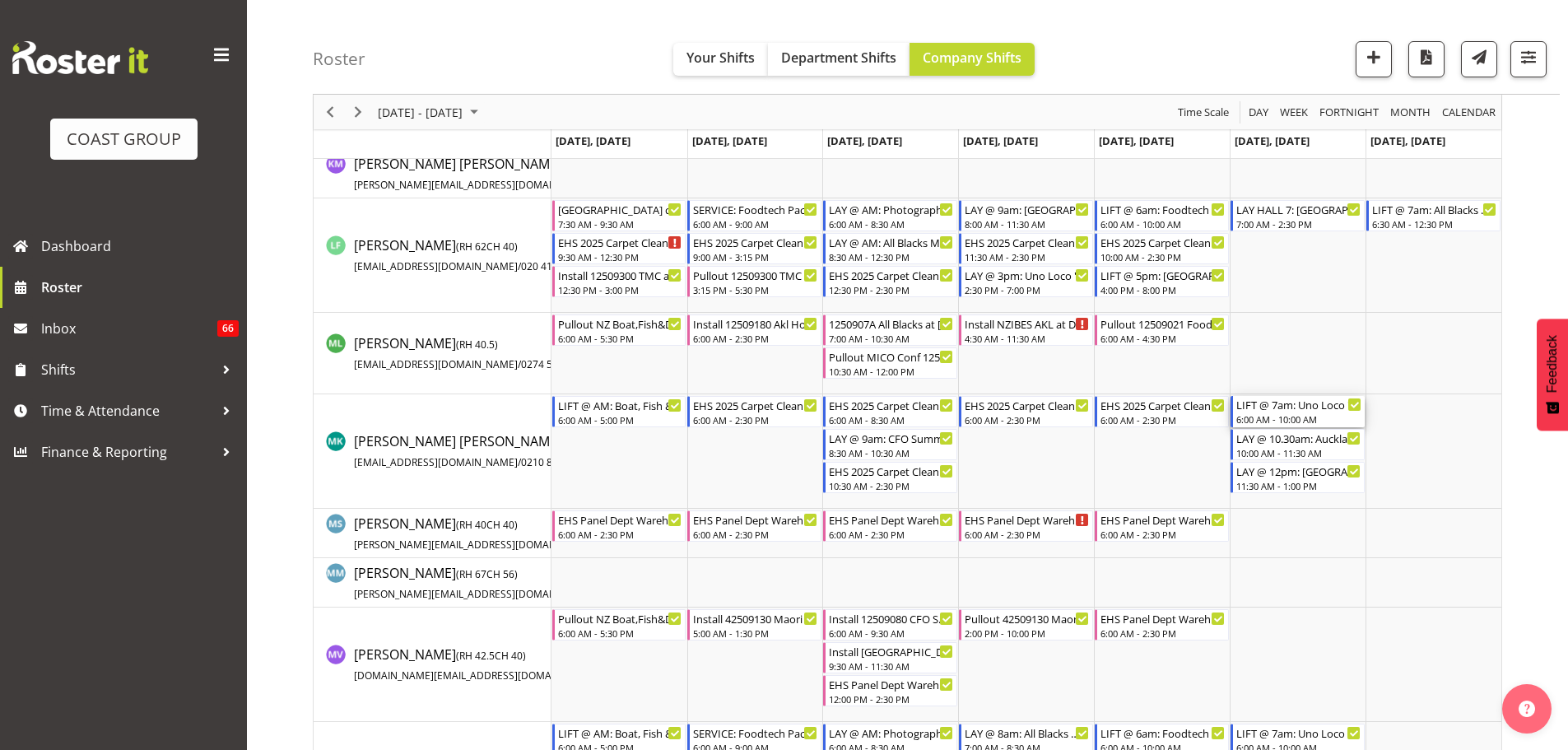
click at [1289, 408] on div "LIFT @ 7am: Uno Loco '25 @ [GEOGRAPHIC_DATA]" at bounding box center [1298, 403] width 126 height 16
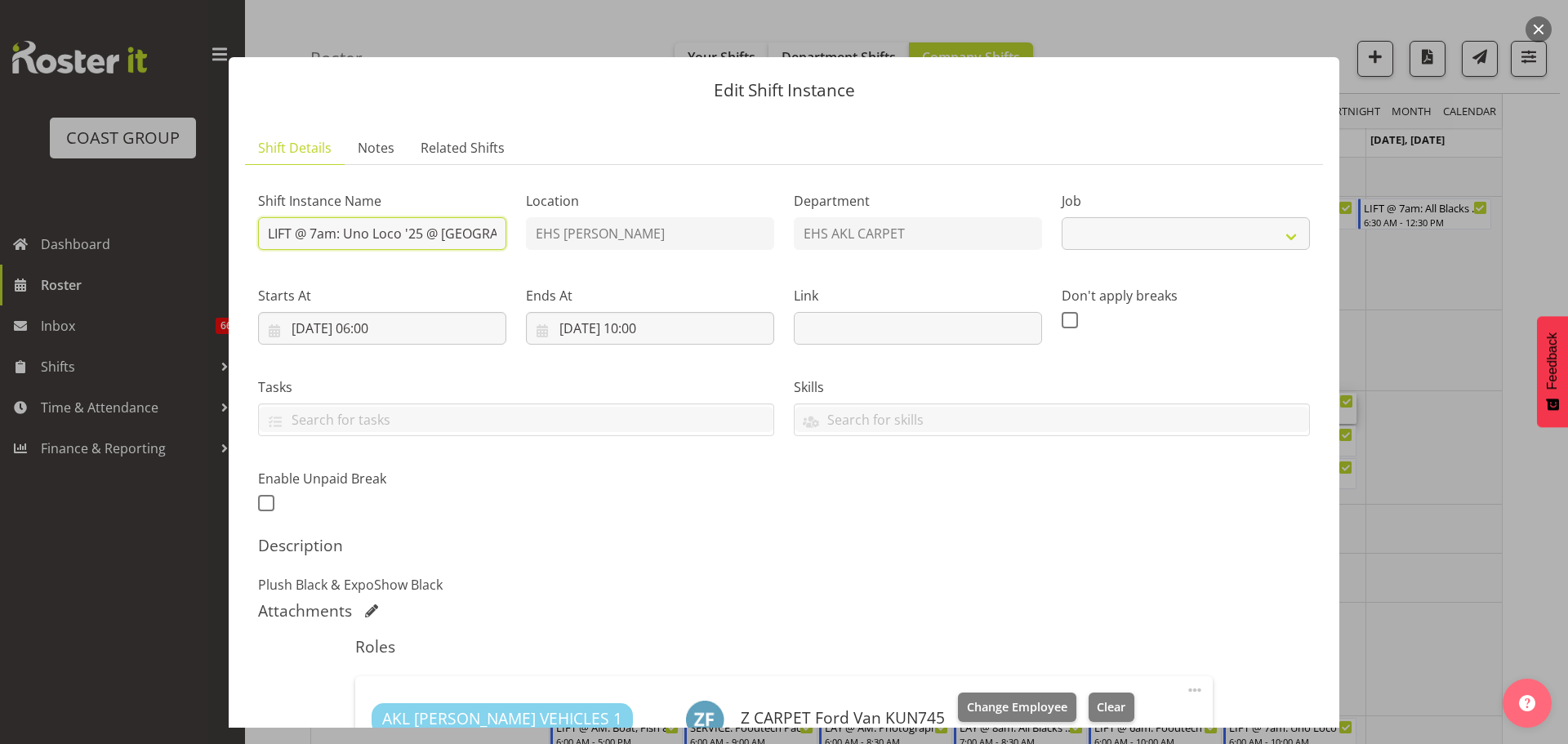
click at [376, 236] on input "LIFT @ 7am: Uno Loco '25 @ [GEOGRAPHIC_DATA]" at bounding box center [381, 233] width 248 height 33
select select "8575"
click at [1555, 473] on div at bounding box center [784, 372] width 1568 height 744
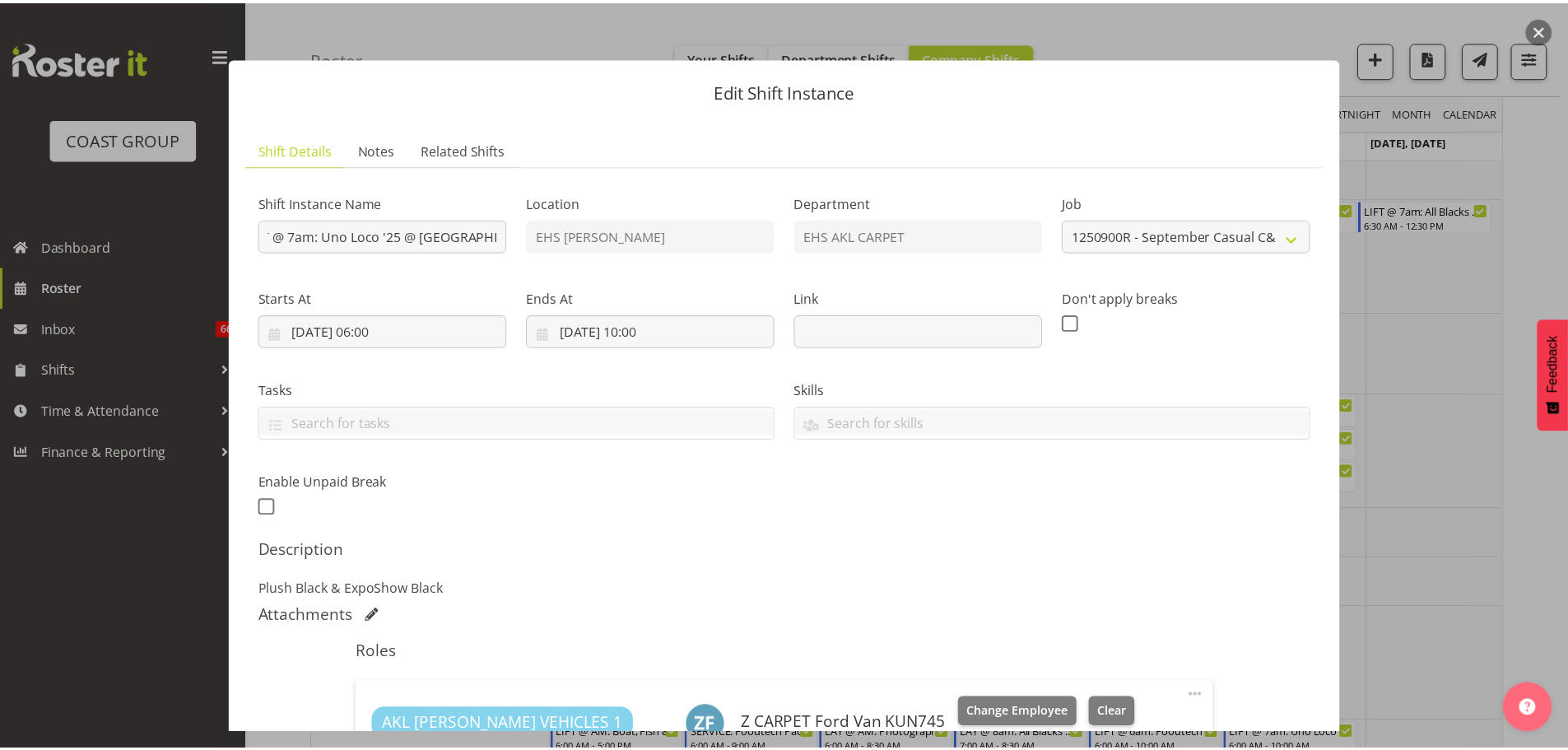
scroll to position [0, 0]
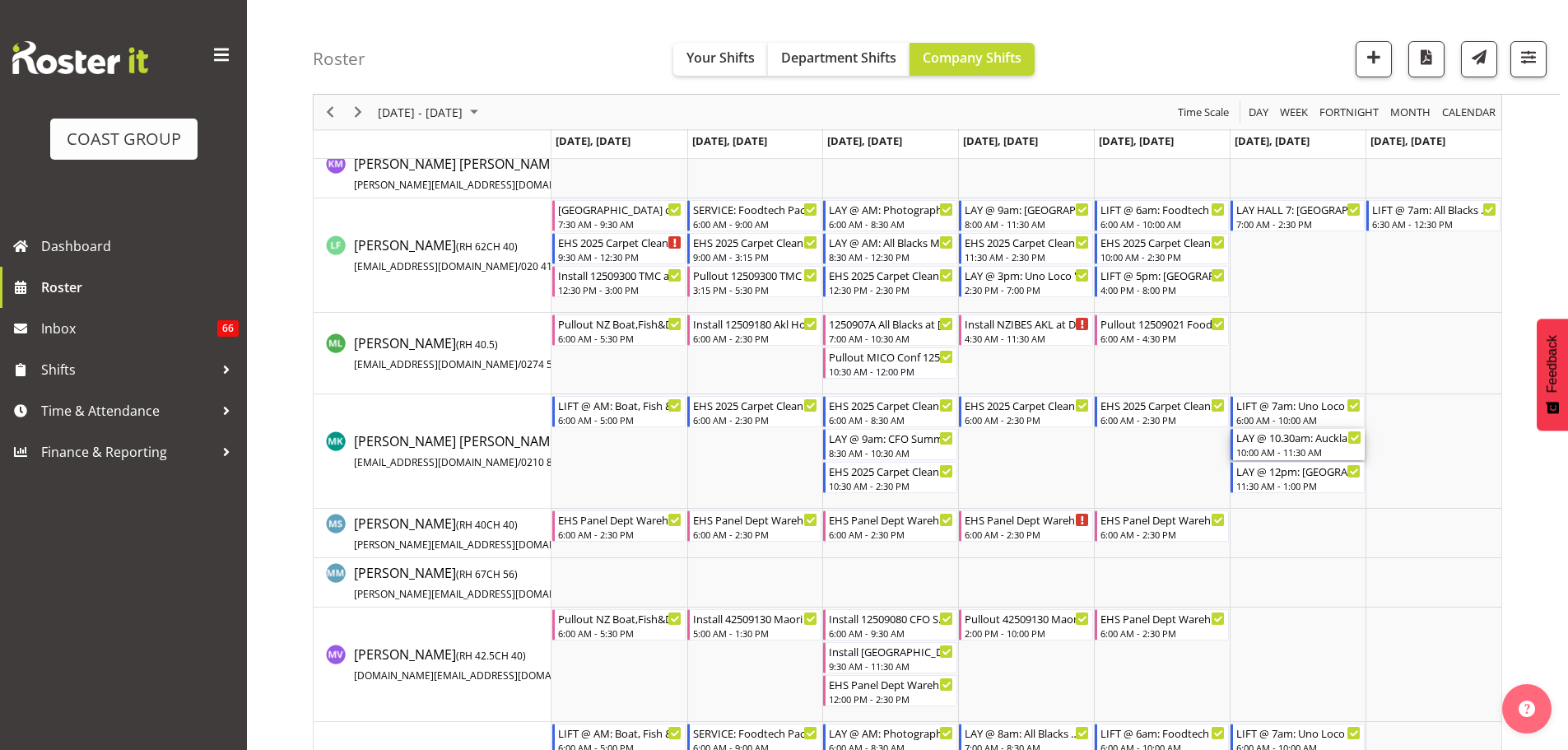
click at [1307, 451] on div "10:00 AM - 11:30 AM" at bounding box center [1298, 452] width 126 height 13
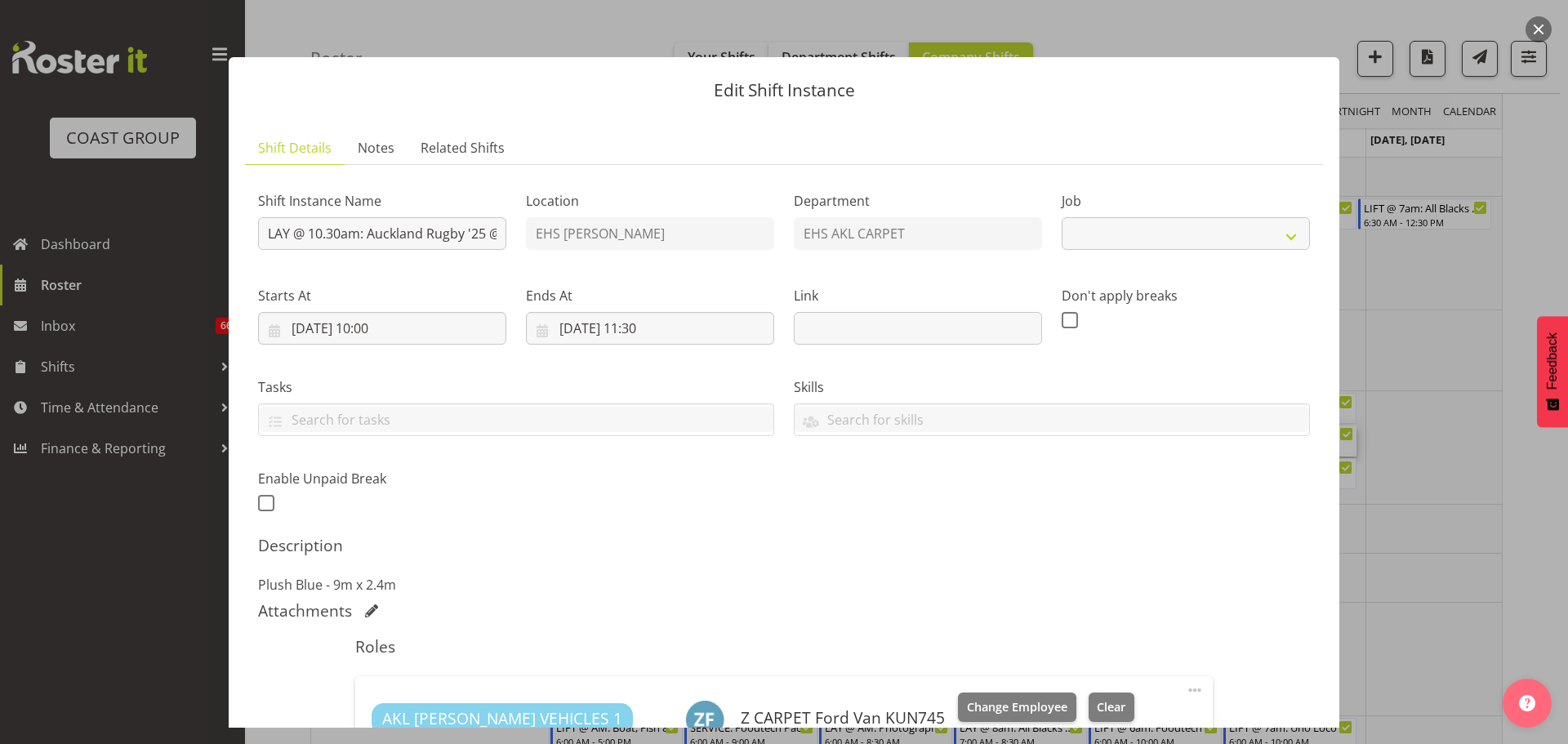
select select
click at [1435, 430] on div at bounding box center [784, 372] width 1568 height 744
